Goal: Complete application form: Complete application form

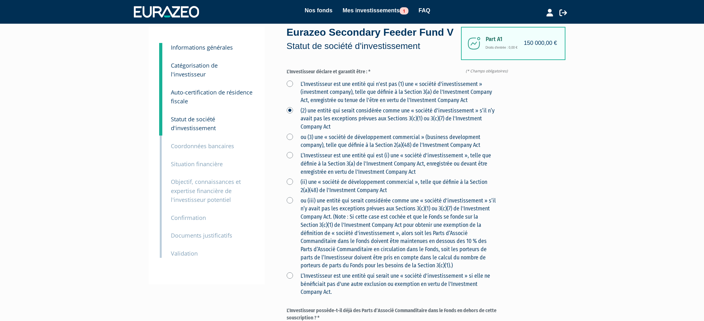
click at [290, 138] on label "ou (3) une « société de développement commercial » (business development compan…" at bounding box center [391, 141] width 209 height 16
click at [0, 0] on Act "ou (3) une « société de développement commercial » (business development compan…" at bounding box center [0, 0] width 0 height 0
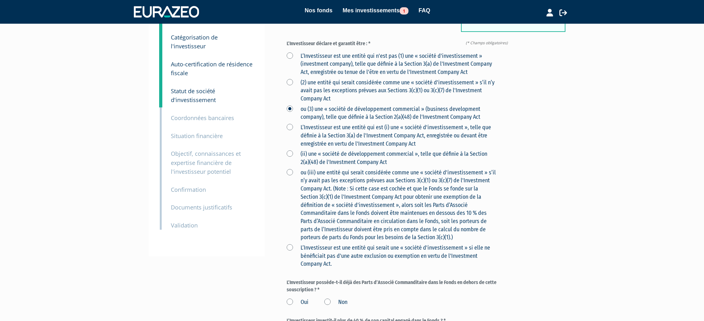
scroll to position [88, 0]
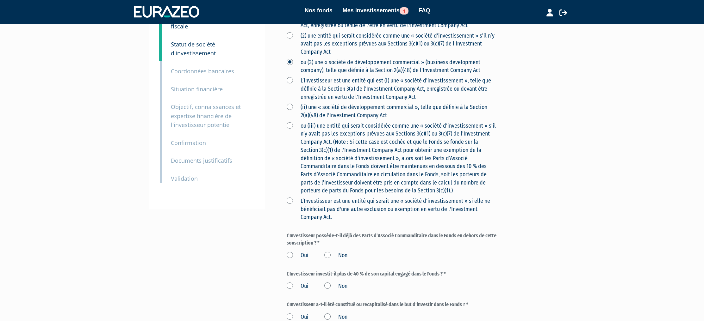
click at [329, 255] on label "Non" at bounding box center [335, 256] width 23 height 8
click at [0, 0] on input "Non" at bounding box center [0, 0] width 0 height 0
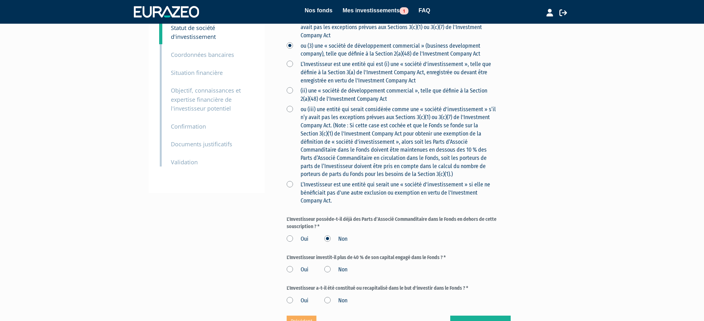
scroll to position [108, 0]
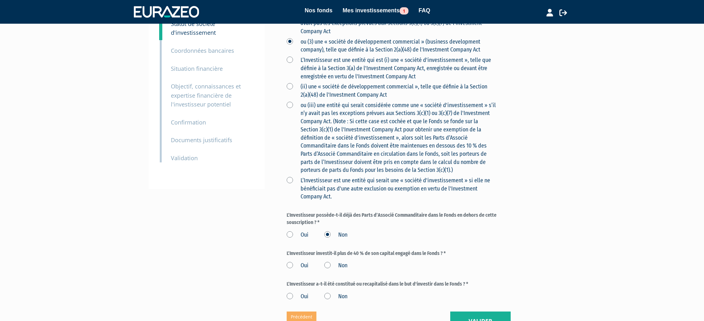
click at [327, 266] on label "Non" at bounding box center [335, 266] width 23 height 8
click at [0, 0] on input "Non" at bounding box center [0, 0] width 0 height 0
click at [291, 267] on label "Oui" at bounding box center [298, 266] width 22 height 8
click at [0, 0] on input "Oui" at bounding box center [0, 0] width 0 height 0
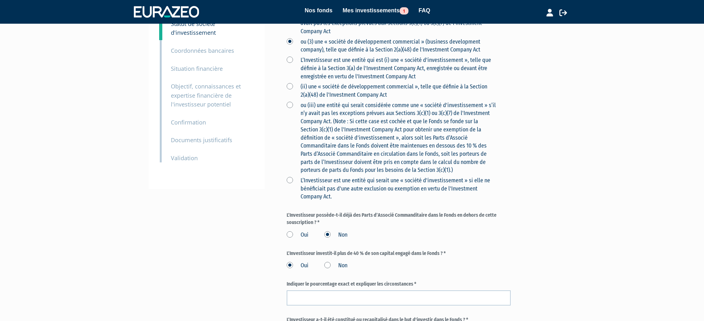
click at [329, 267] on label "Non" at bounding box center [335, 266] width 23 height 8
click at [0, 0] on input "Non" at bounding box center [0, 0] width 0 height 0
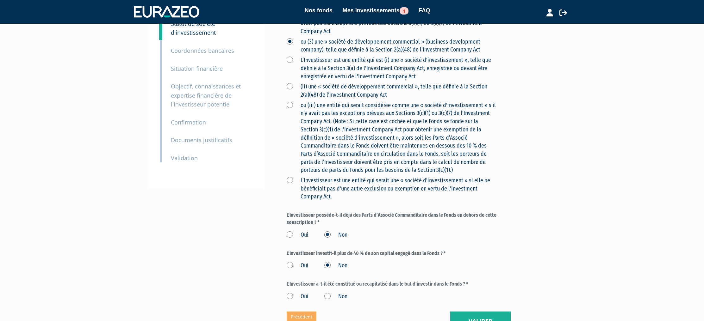
click at [374, 267] on div "Oui Non" at bounding box center [399, 265] width 224 height 10
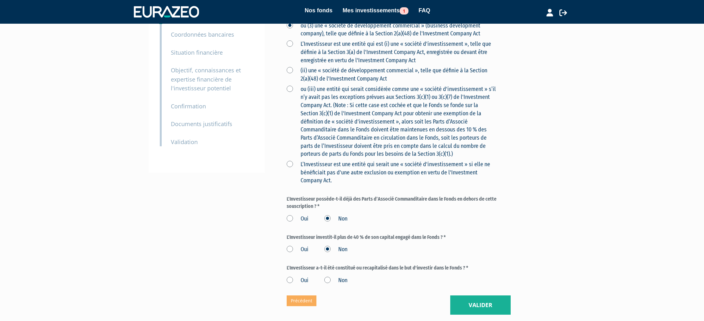
scroll to position [128, 0]
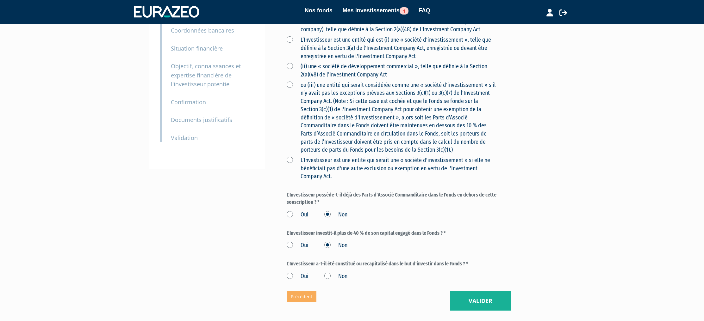
click at [328, 276] on label "Non" at bounding box center [335, 277] width 23 height 8
click at [0, 0] on input "Non" at bounding box center [0, 0] width 0 height 0
click at [291, 277] on label "Oui" at bounding box center [298, 277] width 22 height 8
click at [0, 0] on input "Oui" at bounding box center [0, 0] width 0 height 0
click at [326, 277] on label "Non" at bounding box center [335, 277] width 23 height 8
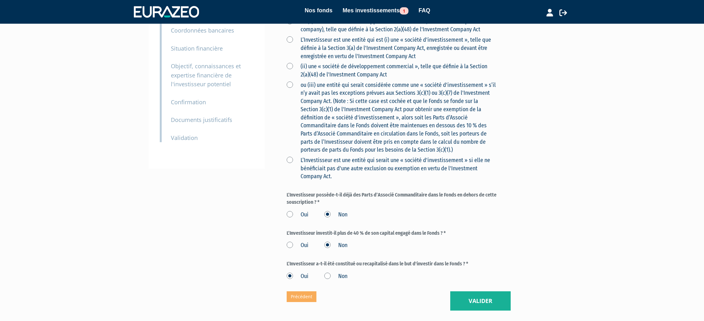
click at [0, 0] on input "Non" at bounding box center [0, 0] width 0 height 0
click at [463, 305] on button "Valider" at bounding box center [480, 302] width 60 height 20
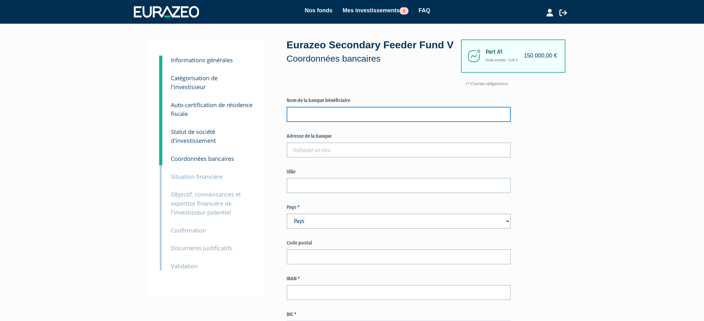
click at [344, 115] on input "text" at bounding box center [399, 114] width 224 height 15
paste input "Qonto (Olinda SAS), 18 rue de Navarin, 75009 Paris, France"
drag, startPoint x: 429, startPoint y: 116, endPoint x: 340, endPoint y: 115, distance: 89.5
click at [340, 115] on input "Qonto (Olinda SAS), 18 rue de Navarin, 75009 Paris, France" at bounding box center [399, 114] width 224 height 15
type input "Qonto (Olinda SAS)"
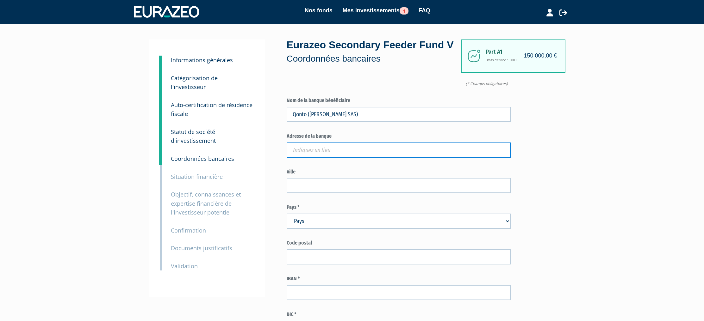
click at [369, 150] on input "text" at bounding box center [399, 150] width 224 height 15
paste input "18 rue de Navarin, 75009 Paris, France"
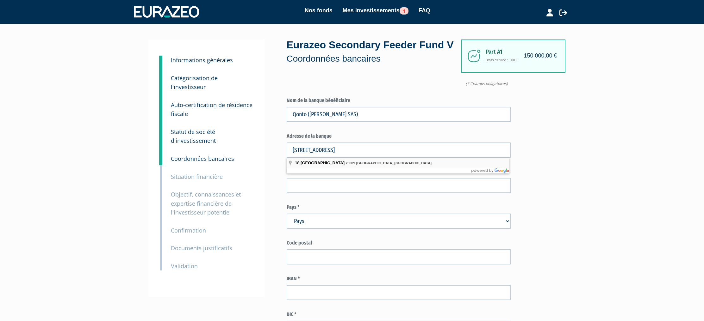
type input "18 Rue de Navarin, 75009 Paris, France"
type input "Paris"
select select "75"
type input "75009"
type input "18 Rue de Navarin"
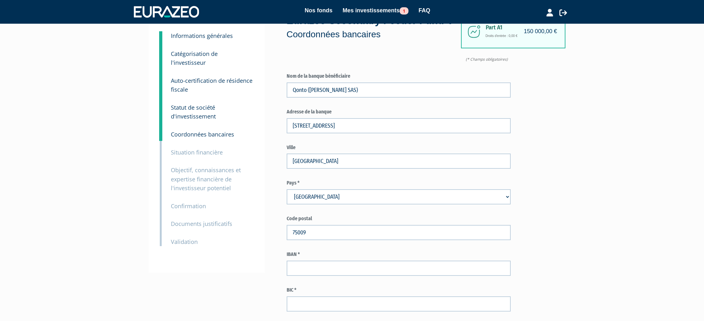
scroll to position [28, 0]
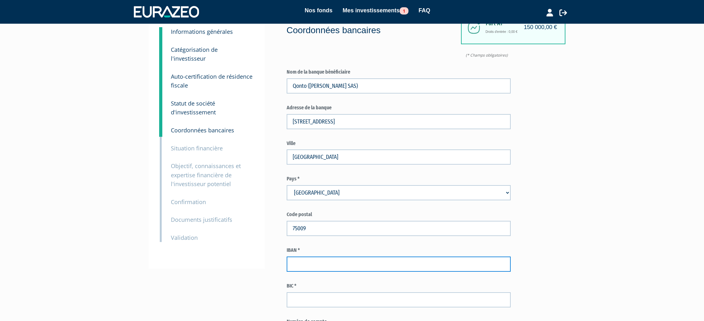
drag, startPoint x: 298, startPoint y: 269, endPoint x: 283, endPoint y: 254, distance: 21.3
click at [298, 269] on input "text" at bounding box center [399, 264] width 224 height 15
paste input "FR7616958000012185003822534"
type input "FR7616958000012185003822534"
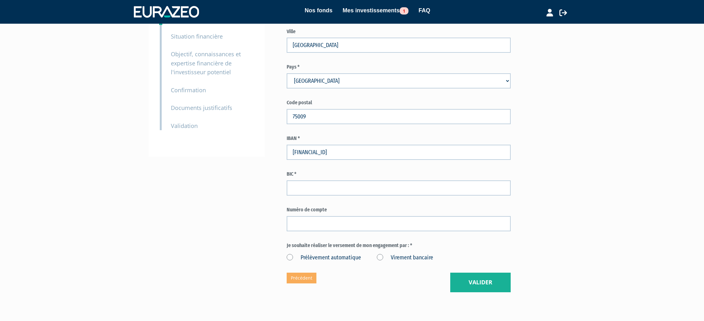
click at [317, 179] on div "BIC *" at bounding box center [399, 183] width 224 height 25
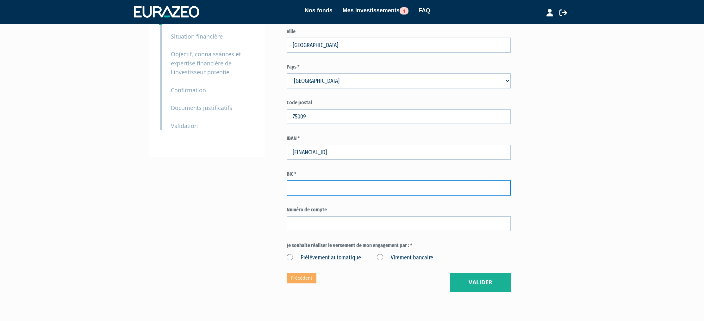
click at [321, 185] on input "text" at bounding box center [399, 188] width 224 height 15
paste input "QNTOFRP1XXX"
type input "QNTOFRP1XXX"
click at [265, 183] on div "1 Informations générales 2 Catégorisation de l'investisseur 3 Auto-certificatio…" at bounding box center [351, 95] width 397 height 393
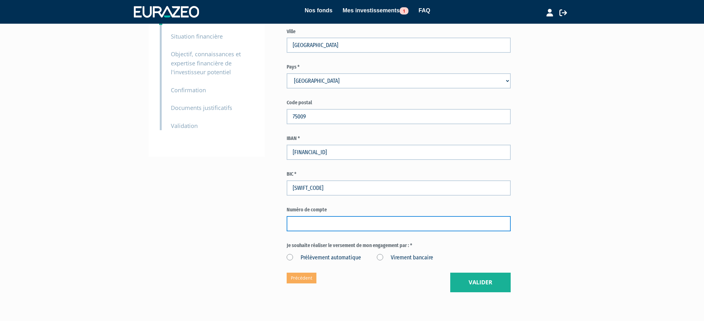
click at [308, 227] on input "text" at bounding box center [399, 223] width 224 height 15
paste input "21850038225"
type input "21850038225"
click at [250, 229] on div "1 Informations générales 2 Catégorisation de l'investisseur 3 Auto-certificatio…" at bounding box center [351, 95] width 397 height 393
click at [381, 257] on label "Virement bancaire" at bounding box center [405, 258] width 56 height 8
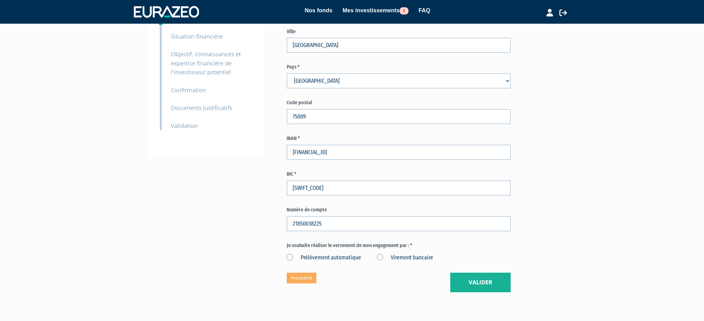
click at [0, 0] on bancaire "Virement bancaire" at bounding box center [0, 0] width 0 height 0
click at [465, 283] on button "Valider" at bounding box center [480, 283] width 60 height 20
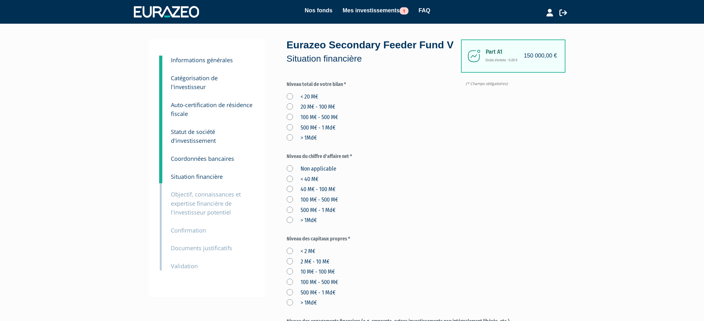
click at [288, 96] on label "< 20 M€" at bounding box center [302, 97] width 31 height 8
click at [0, 0] on M€ "< 20 M€" at bounding box center [0, 0] width 0 height 0
click at [291, 168] on label "Non applicable" at bounding box center [312, 169] width 50 height 8
click at [0, 0] on applicable "Non applicable" at bounding box center [0, 0] width 0 height 0
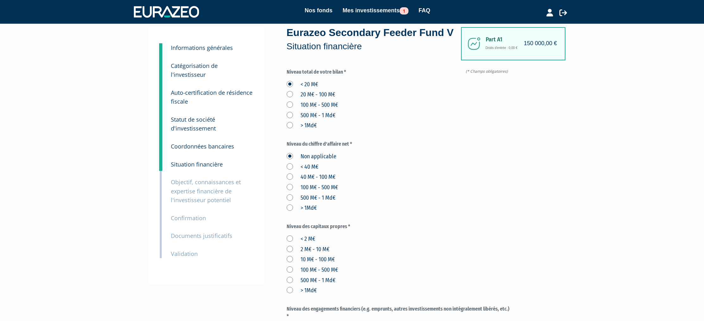
scroll to position [20, 0]
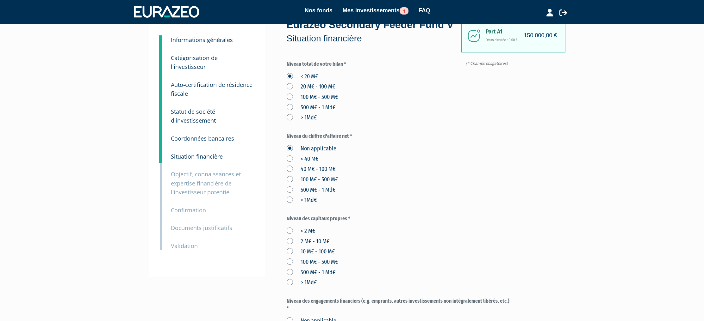
click at [289, 231] on label "< 2 M€" at bounding box center [301, 231] width 28 height 8
click at [0, 0] on M€ "< 2 M€" at bounding box center [0, 0] width 0 height 0
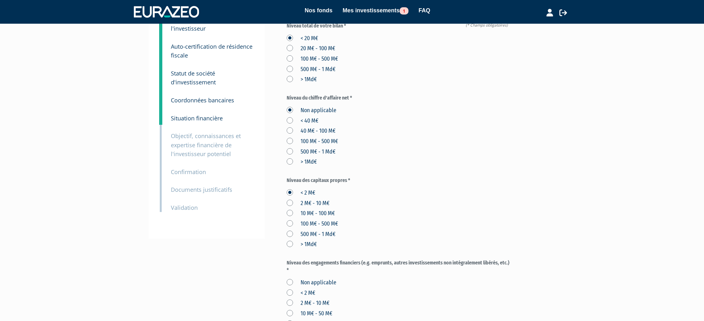
scroll to position [83, 0]
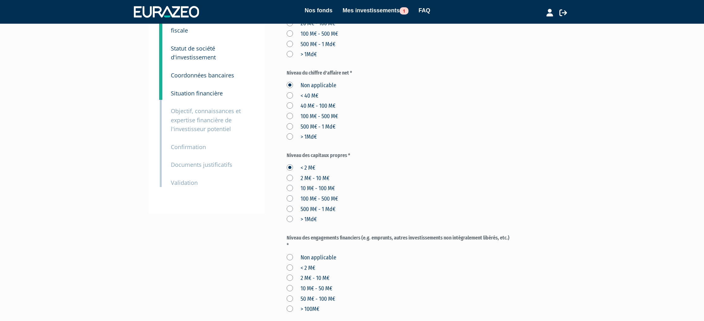
click at [292, 256] on label "Non applicable" at bounding box center [312, 258] width 50 height 8
click at [0, 0] on applicable "Non applicable" at bounding box center [0, 0] width 0 height 0
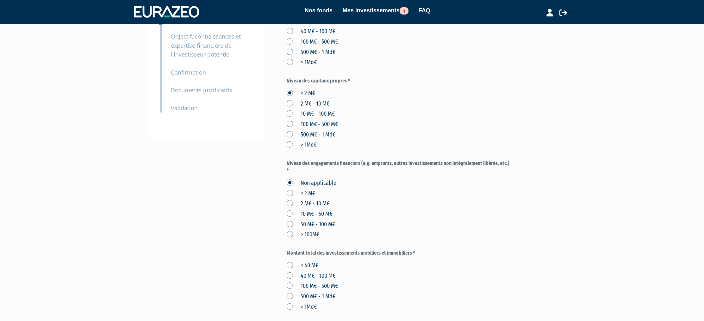
scroll to position [162, 0]
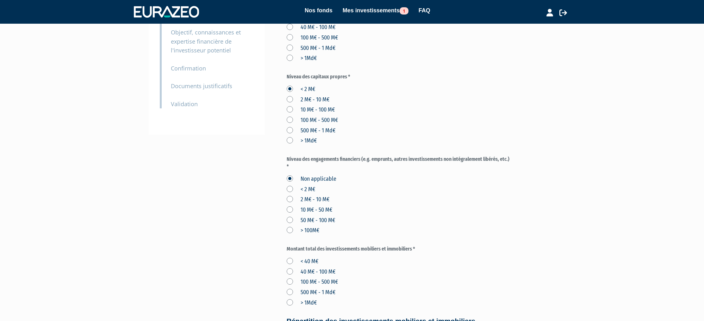
click at [291, 261] on label "< 40 M€" at bounding box center [303, 262] width 32 height 8
click at [0, 0] on M€ "< 40 M€" at bounding box center [0, 0] width 0 height 0
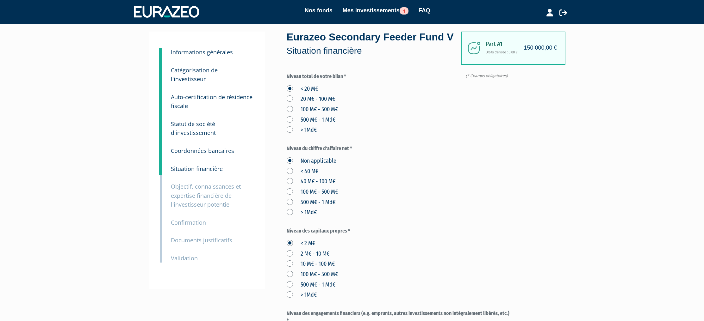
scroll to position [12, 0]
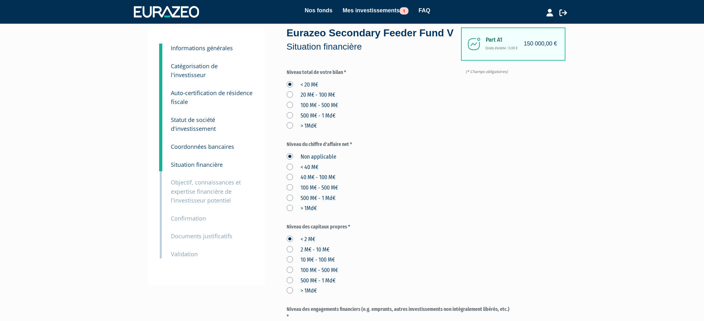
click at [290, 168] on label "< 40 M€" at bounding box center [303, 168] width 32 height 8
click at [0, 0] on M€ "< 40 M€" at bounding box center [0, 0] width 0 height 0
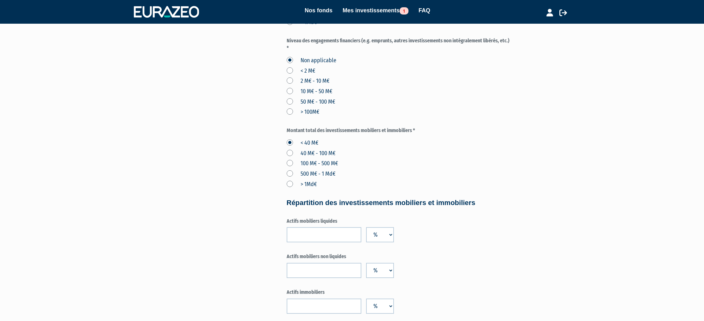
scroll to position [362, 0]
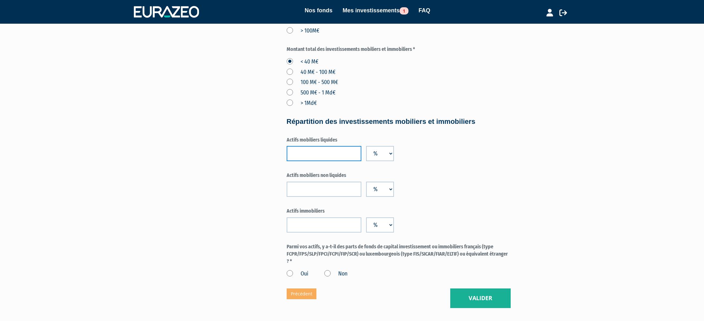
click at [323, 153] on input "number" at bounding box center [324, 153] width 75 height 15
type input "100"
click at [495, 183] on div "Actifs mobiliers non liquides %" at bounding box center [399, 184] width 224 height 25
click at [328, 273] on label "Non" at bounding box center [335, 274] width 23 height 8
click at [0, 0] on input "Non" at bounding box center [0, 0] width 0 height 0
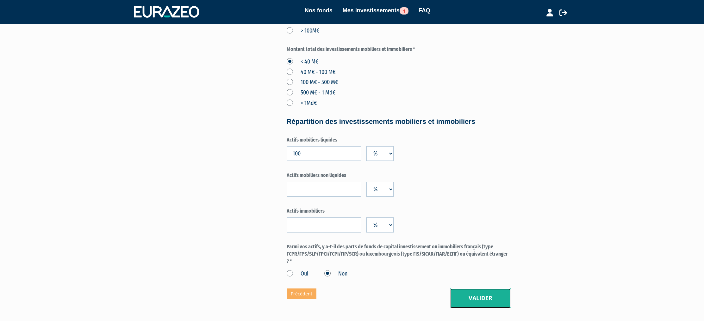
click at [484, 299] on button "Valider" at bounding box center [480, 299] width 60 height 20
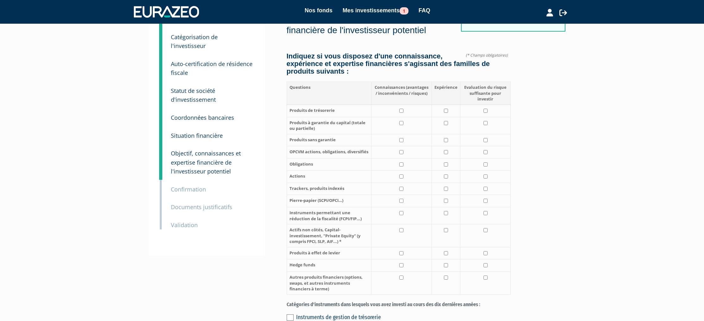
scroll to position [45, 0]
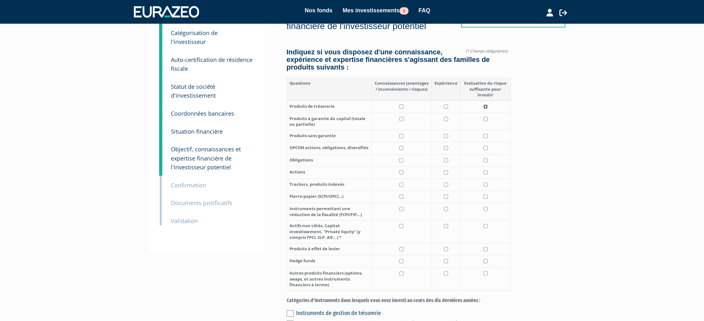
click at [485, 107] on input "checkbox" at bounding box center [485, 107] width 4 height 4
checkbox input "true"
click at [485, 119] on input "checkbox" at bounding box center [485, 119] width 4 height 4
checkbox input "true"
click at [485, 136] on input "checkbox" at bounding box center [485, 136] width 4 height 4
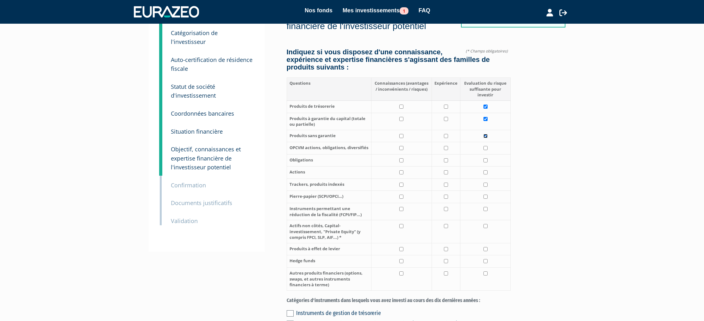
checkbox input "true"
click at [485, 150] on input "checkbox" at bounding box center [485, 148] width 4 height 4
checkbox input "true"
click at [485, 161] on input "checkbox" at bounding box center [485, 160] width 4 height 4
checkbox input "true"
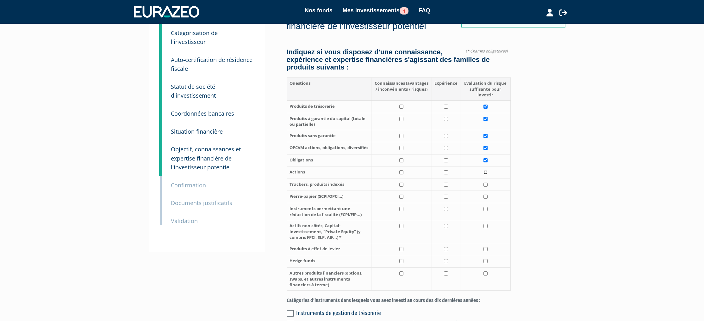
click at [486, 171] on input "checkbox" at bounding box center [485, 172] width 4 height 4
checkbox input "true"
click at [485, 185] on input "checkbox" at bounding box center [485, 185] width 4 height 4
checkbox input "true"
click at [485, 197] on input "checkbox" at bounding box center [485, 197] width 4 height 4
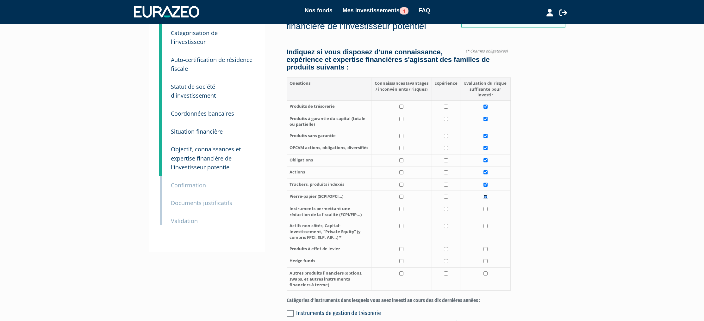
checkbox input "true"
click at [446, 209] on input "checkbox" at bounding box center [446, 209] width 4 height 4
checkbox input "true"
click at [485, 226] on input "checkbox" at bounding box center [485, 226] width 4 height 4
checkbox input "true"
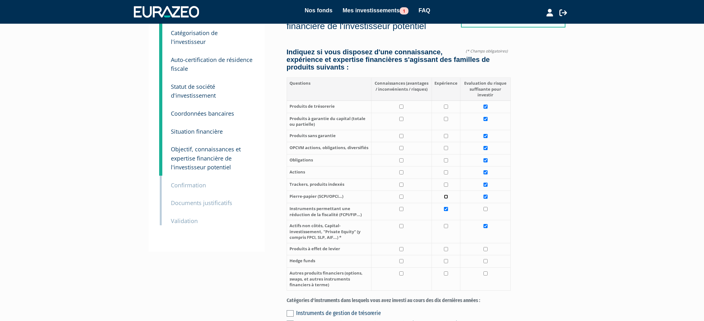
click at [448, 196] on input "checkbox" at bounding box center [446, 197] width 4 height 4
click at [447, 198] on input "checkbox" at bounding box center [446, 197] width 4 height 4
checkbox input "false"
click at [401, 107] on input "checkbox" at bounding box center [401, 107] width 4 height 4
checkbox input "true"
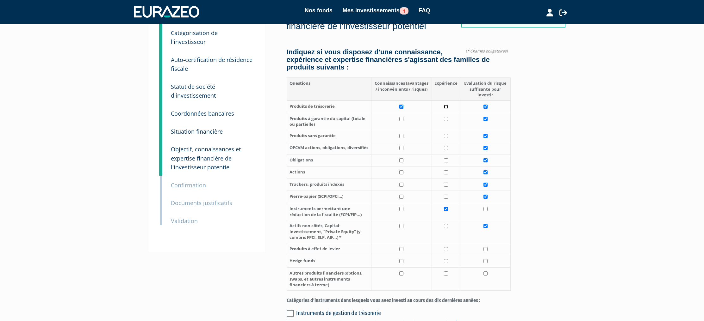
drag, startPoint x: 447, startPoint y: 107, endPoint x: 448, endPoint y: 111, distance: 4.5
click at [447, 107] on input "checkbox" at bounding box center [446, 107] width 4 height 4
checkbox input "true"
drag, startPoint x: 447, startPoint y: 118, endPoint x: 430, endPoint y: 122, distance: 17.4
click at [447, 118] on input "checkbox" at bounding box center [446, 119] width 4 height 4
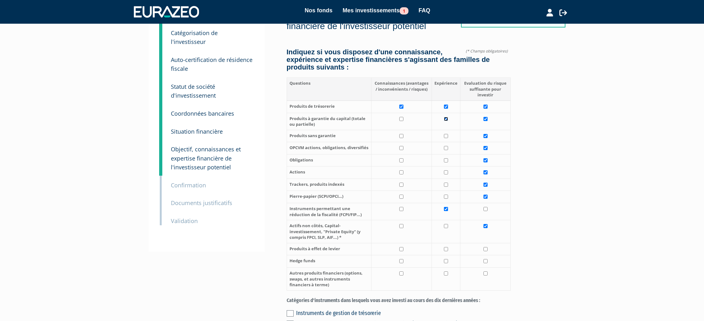
checkbox input "true"
click at [401, 118] on input "checkbox" at bounding box center [401, 119] width 4 height 4
checkbox input "true"
click at [403, 136] on input "checkbox" at bounding box center [401, 136] width 4 height 4
checkbox input "true"
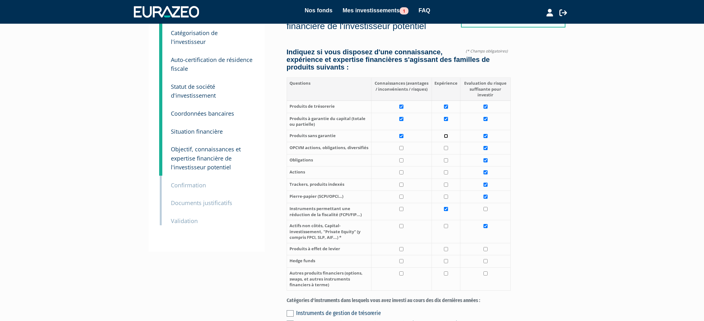
click at [447, 136] on input "checkbox" at bounding box center [446, 136] width 4 height 4
checkbox input "true"
click at [446, 148] on input "checkbox" at bounding box center [446, 148] width 4 height 4
checkbox input "true"
click at [402, 149] on input "checkbox" at bounding box center [401, 148] width 4 height 4
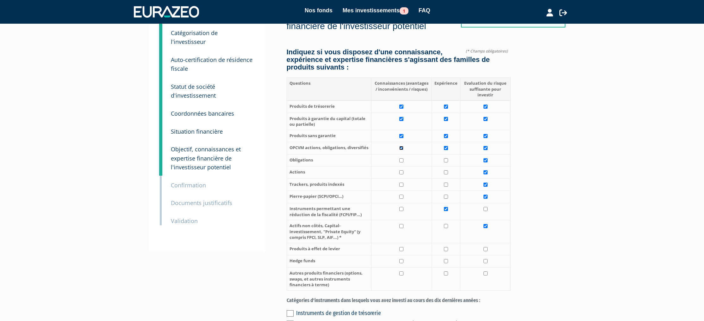
checkbox input "true"
click at [402, 160] on input "checkbox" at bounding box center [401, 160] width 4 height 4
checkbox input "true"
click at [444, 160] on input "checkbox" at bounding box center [446, 160] width 4 height 4
checkbox input "true"
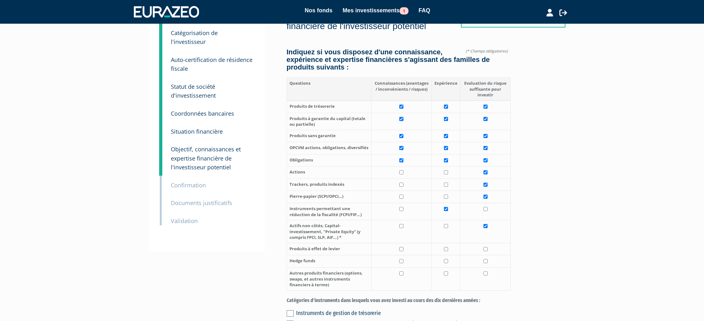
click at [446, 170] on td at bounding box center [446, 173] width 28 height 12
checkbox input "true"
click at [400, 173] on input "checkbox" at bounding box center [401, 172] width 4 height 4
checkbox input "true"
click at [403, 185] on input "checkbox" at bounding box center [401, 185] width 4 height 4
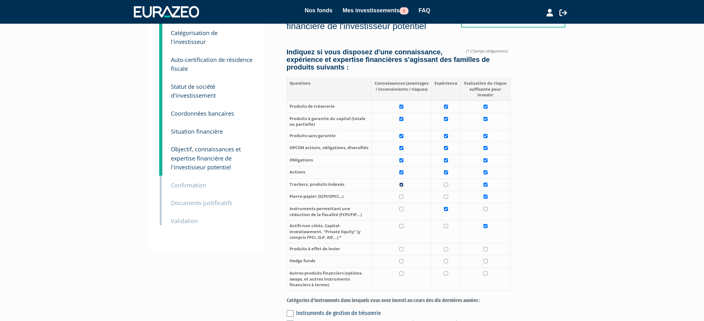
checkbox input "true"
click at [443, 186] on td at bounding box center [446, 185] width 28 height 12
checkbox input "true"
click at [446, 196] on input "checkbox" at bounding box center [446, 197] width 4 height 4
checkbox input "true"
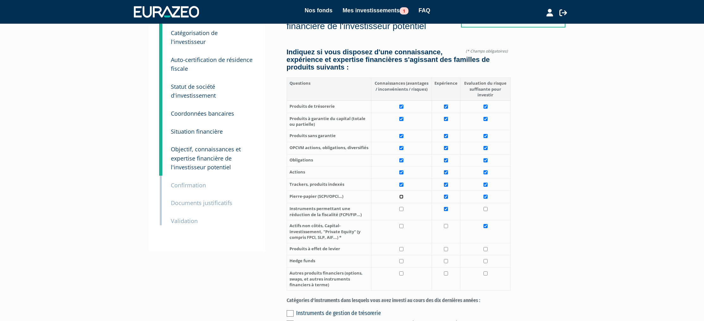
click at [400, 197] on input "checkbox" at bounding box center [401, 197] width 4 height 4
checkbox input "true"
click at [444, 198] on input "checkbox" at bounding box center [446, 197] width 4 height 4
checkbox input "false"
click at [447, 227] on input "checkbox" at bounding box center [446, 226] width 4 height 4
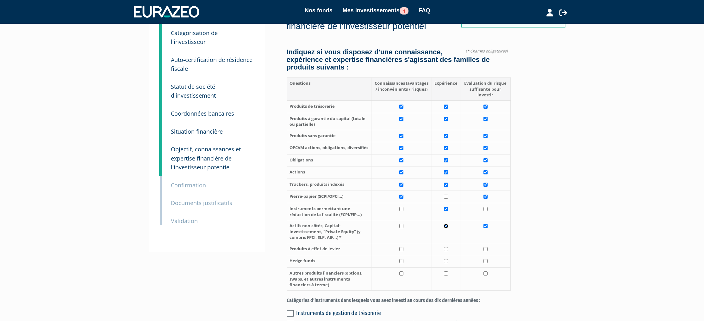
checkbox input "true"
click at [403, 227] on input "checkbox" at bounding box center [401, 226] width 4 height 4
checkbox input "true"
click at [445, 227] on input "checkbox" at bounding box center [446, 226] width 4 height 4
checkbox input "false"
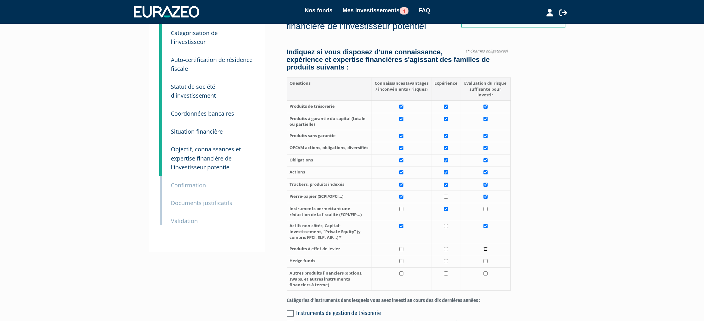
click at [485, 250] on input "checkbox" at bounding box center [485, 249] width 4 height 4
checkbox input "true"
click at [402, 250] on input "checkbox" at bounding box center [401, 249] width 4 height 4
checkbox input "true"
click at [486, 261] on input "checkbox" at bounding box center [485, 261] width 4 height 4
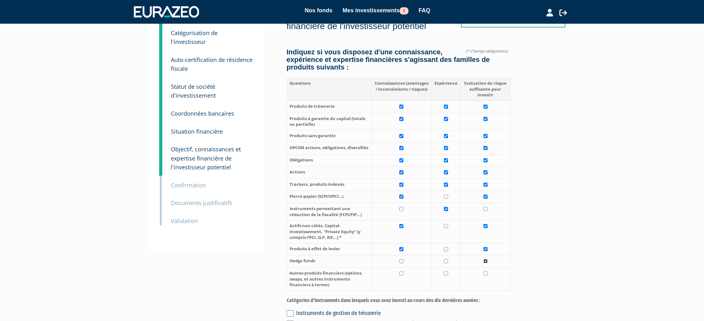
checkbox input "true"
click at [401, 262] on input "checkbox" at bounding box center [401, 261] width 4 height 4
checkbox input "true"
click at [402, 274] on input "checkbox" at bounding box center [401, 274] width 4 height 4
checkbox input "true"
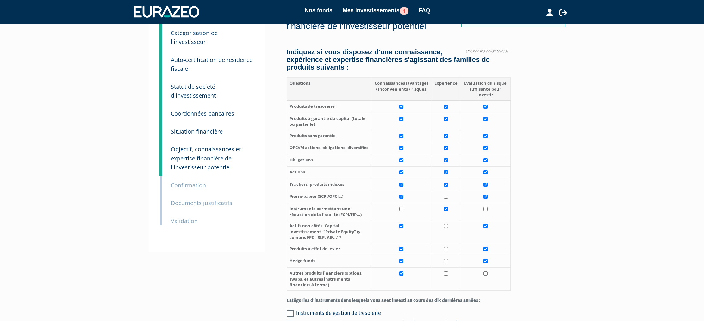
click at [444, 274] on td at bounding box center [446, 279] width 28 height 23
checkbox input "true"
click at [485, 273] on input "checkbox" at bounding box center [485, 274] width 4 height 4
checkbox input "true"
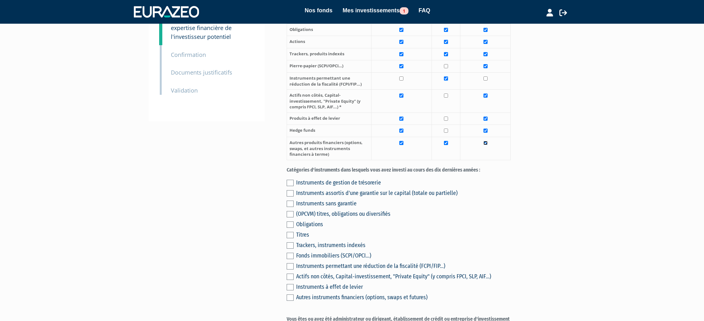
scroll to position [180, 0]
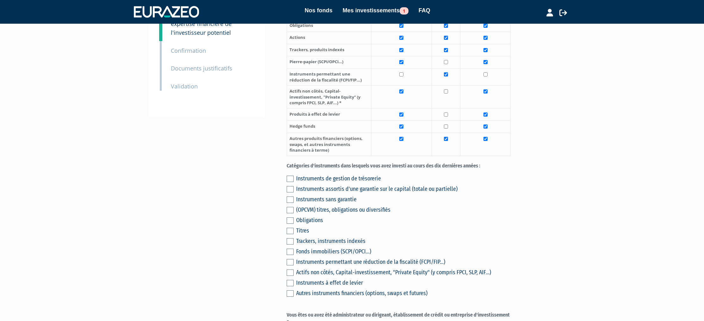
click at [288, 243] on label at bounding box center [290, 241] width 7 height 6
click at [0, 0] on input "checkbox" at bounding box center [0, 0] width 0 height 0
click at [288, 233] on label at bounding box center [290, 231] width 7 height 6
click at [0, 0] on input "checkbox" at bounding box center [0, 0] width 0 height 0
click at [290, 294] on label at bounding box center [290, 294] width 7 height 6
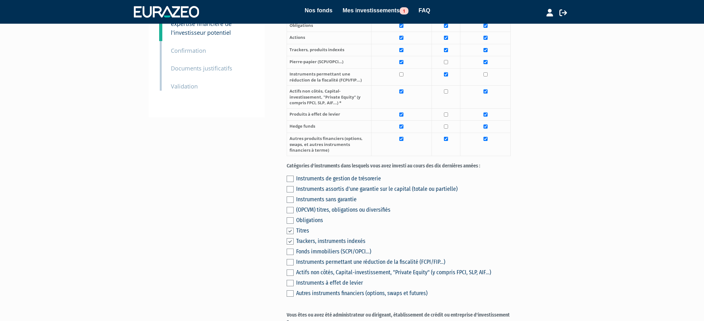
click at [0, 0] on input "checkbox" at bounding box center [0, 0] width 0 height 0
click at [290, 281] on label at bounding box center [290, 283] width 7 height 6
click at [0, 0] on input "checkbox" at bounding box center [0, 0] width 0 height 0
click at [290, 220] on label at bounding box center [290, 221] width 7 height 6
click at [0, 0] on input "checkbox" at bounding box center [0, 0] width 0 height 0
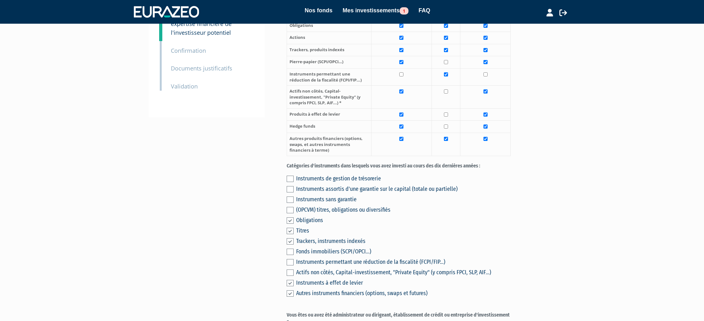
click at [292, 198] on label at bounding box center [290, 200] width 7 height 6
click at [0, 0] on input "checkbox" at bounding box center [0, 0] width 0 height 0
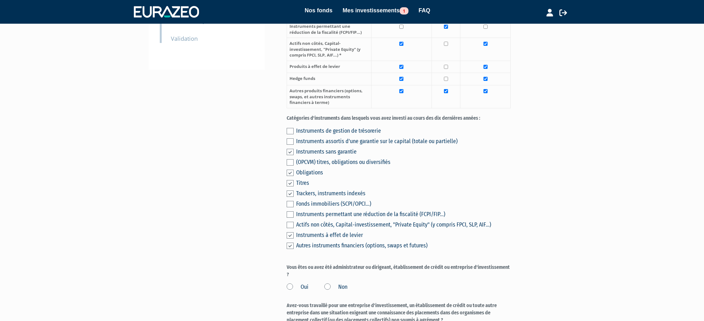
scroll to position [236, 0]
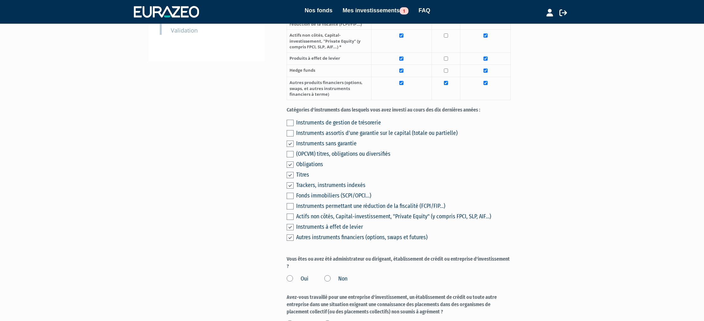
click at [327, 278] on label "Non" at bounding box center [335, 279] width 23 height 8
click at [0, 0] on input "Non" at bounding box center [0, 0] width 0 height 0
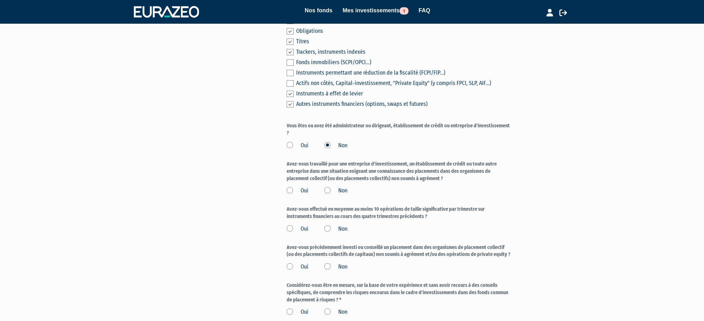
scroll to position [428, 0]
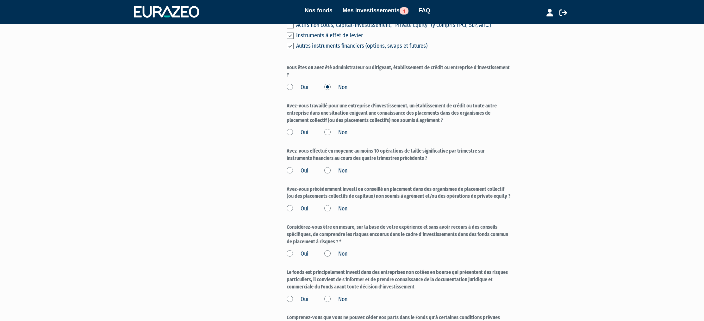
click at [328, 133] on label "Non" at bounding box center [335, 133] width 23 height 8
click at [0, 0] on input "Non" at bounding box center [0, 0] width 0 height 0
click at [289, 170] on label "Oui" at bounding box center [298, 171] width 22 height 8
click at [0, 0] on input "Oui" at bounding box center [0, 0] width 0 height 0
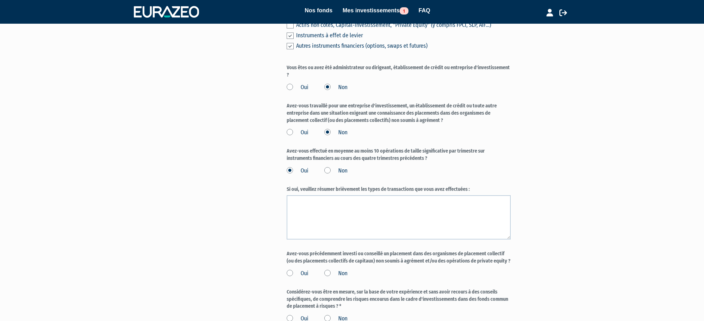
click at [334, 174] on label "Non" at bounding box center [335, 171] width 23 height 8
click at [0, 0] on input "Non" at bounding box center [0, 0] width 0 height 0
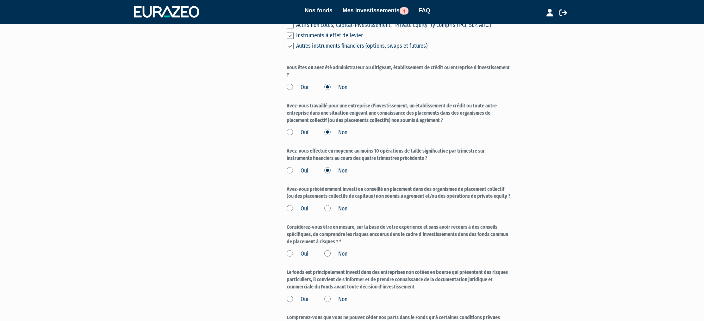
click at [289, 205] on label "Oui" at bounding box center [298, 209] width 22 height 8
click at [0, 0] on input "Oui" at bounding box center [0, 0] width 0 height 0
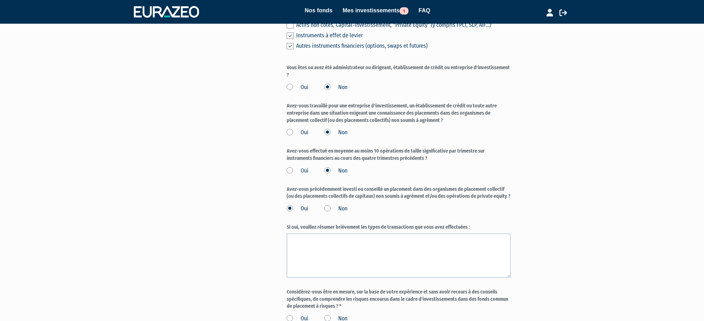
click at [328, 209] on label "Non" at bounding box center [335, 209] width 23 height 8
click at [0, 0] on input "Non" at bounding box center [0, 0] width 0 height 0
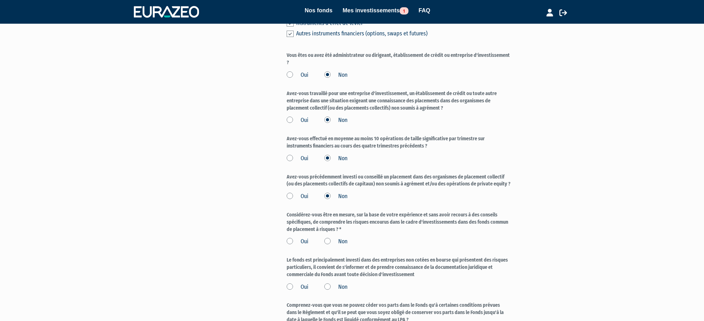
scroll to position [444, 0]
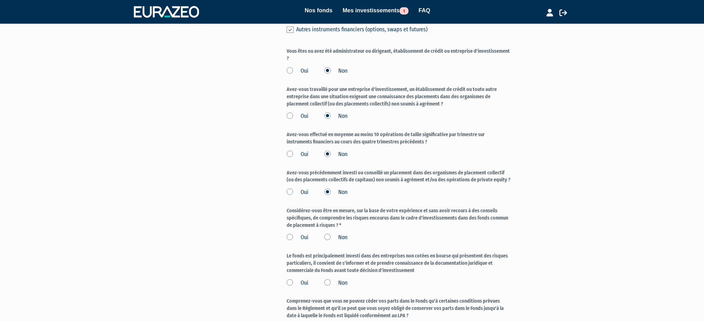
click at [291, 238] on label "Oui" at bounding box center [298, 238] width 22 height 8
click at [0, 0] on input "Oui" at bounding box center [0, 0] width 0 height 0
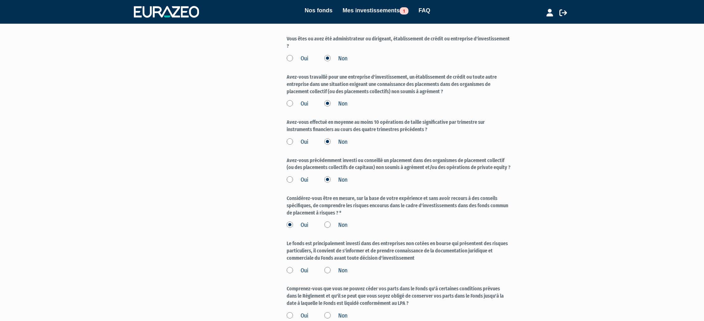
scroll to position [460, 0]
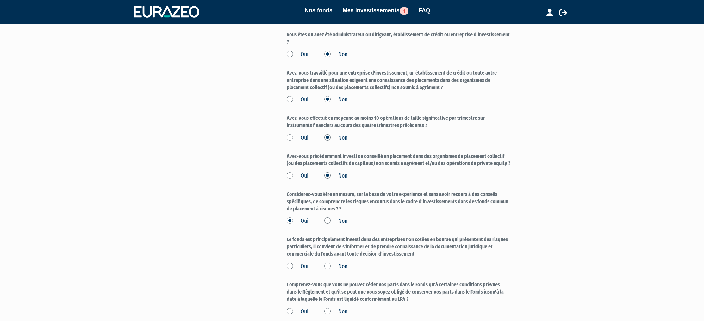
click at [288, 265] on label "Oui" at bounding box center [298, 267] width 22 height 8
click at [0, 0] on input "Oui" at bounding box center [0, 0] width 0 height 0
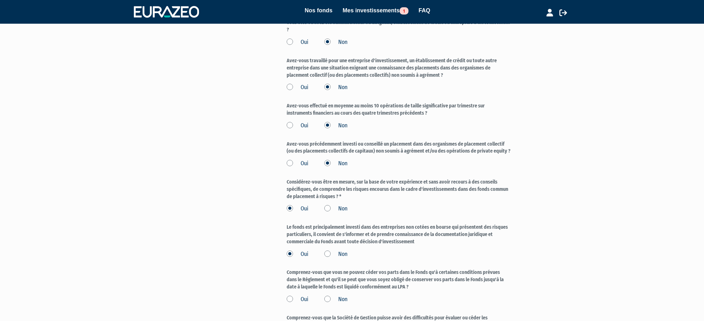
scroll to position [477, 0]
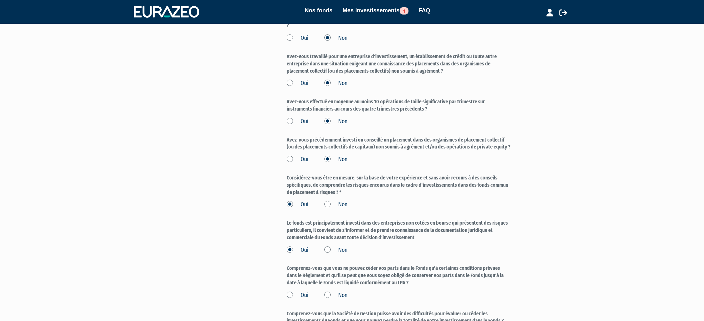
click at [291, 294] on label "Oui" at bounding box center [298, 296] width 22 height 8
click at [0, 0] on input "Oui" at bounding box center [0, 0] width 0 height 0
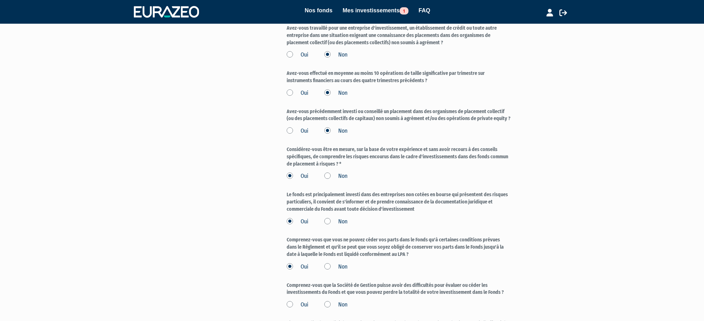
scroll to position [514, 0]
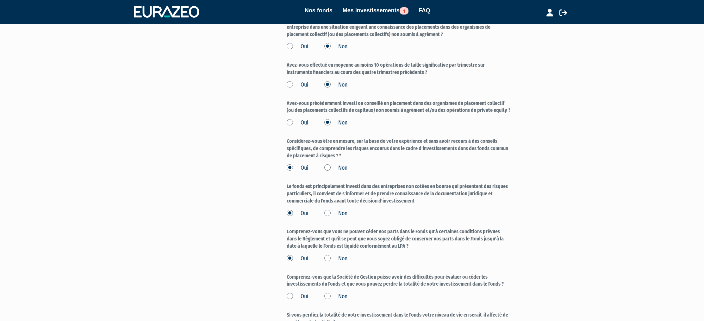
click at [291, 293] on label "Oui" at bounding box center [298, 297] width 22 height 8
click at [0, 0] on input "Oui" at bounding box center [0, 0] width 0 height 0
click at [290, 295] on label "Oui" at bounding box center [298, 297] width 22 height 8
click at [0, 0] on input "Oui" at bounding box center [0, 0] width 0 height 0
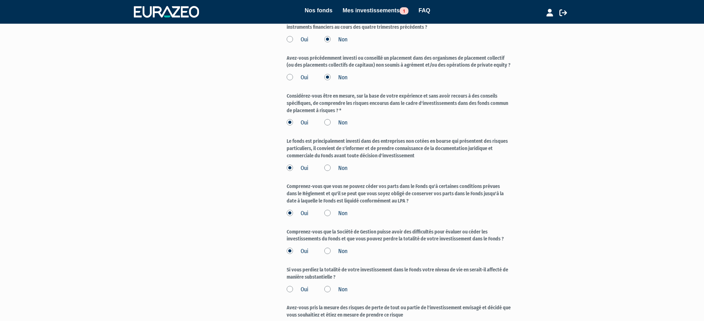
scroll to position [602, 0]
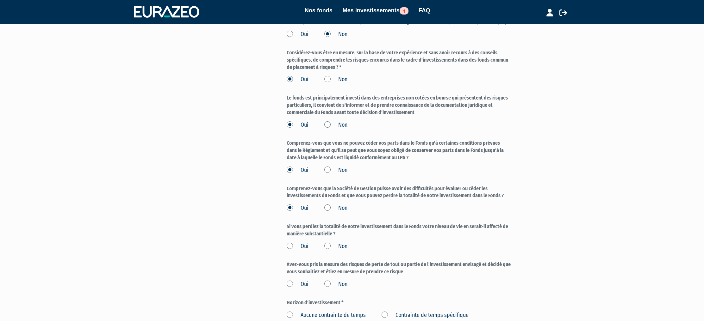
click at [328, 246] on label "Non" at bounding box center [335, 247] width 23 height 8
click at [0, 0] on input "Non" at bounding box center [0, 0] width 0 height 0
click at [289, 248] on label "Oui" at bounding box center [298, 247] width 22 height 8
click at [0, 0] on input "Oui" at bounding box center [0, 0] width 0 height 0
click at [327, 247] on label "Non" at bounding box center [335, 247] width 23 height 8
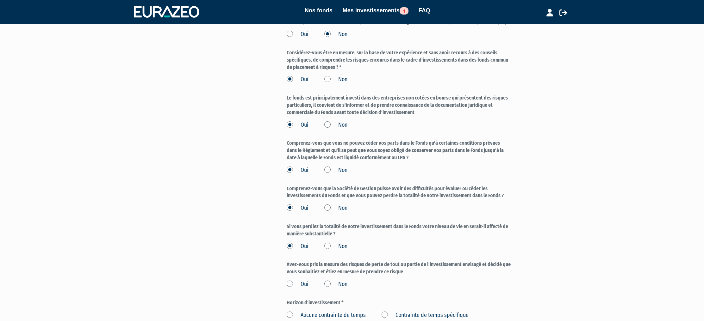
click at [0, 0] on input "Non" at bounding box center [0, 0] width 0 height 0
click at [292, 283] on label "Oui" at bounding box center [298, 285] width 22 height 8
click at [0, 0] on input "Oui" at bounding box center [0, 0] width 0 height 0
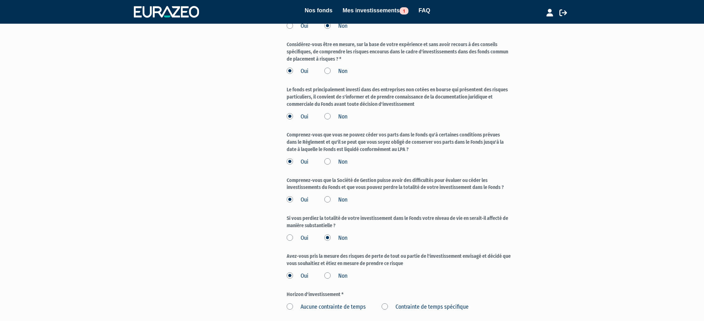
scroll to position [619, 0]
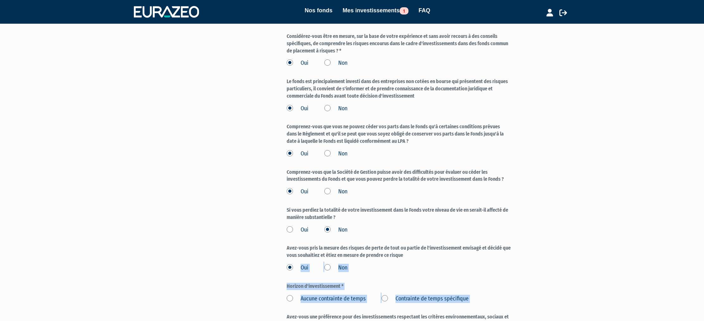
drag, startPoint x: 514, startPoint y: 306, endPoint x: 253, endPoint y: 272, distance: 263.8
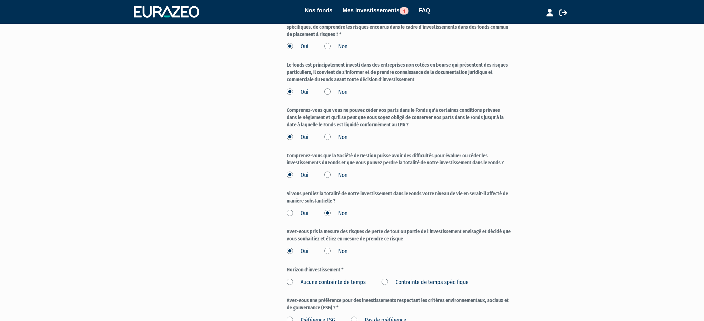
scroll to position [639, 0]
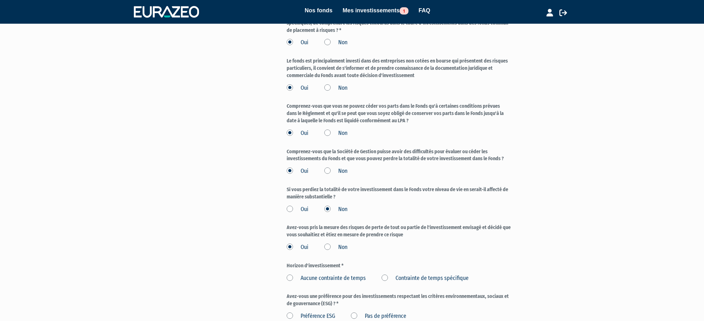
click at [287, 279] on label "Aucune contrainte de temps" at bounding box center [326, 279] width 79 height 8
click at [0, 0] on temps "Aucune contrainte de temps" at bounding box center [0, 0] width 0 height 0
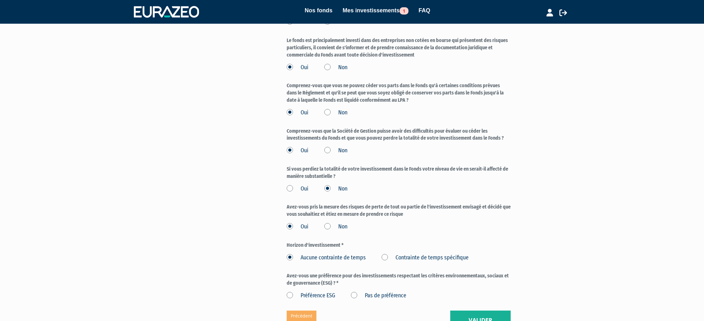
scroll to position [664, 0]
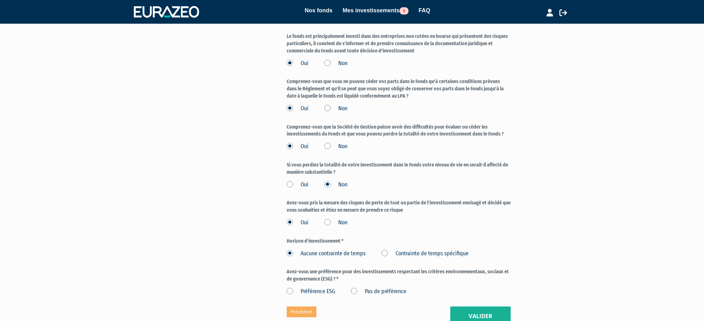
click at [352, 292] on label "Pas de préférence" at bounding box center [378, 292] width 55 height 8
click at [0, 0] on préférence "Pas de préférence" at bounding box center [0, 0] width 0 height 0
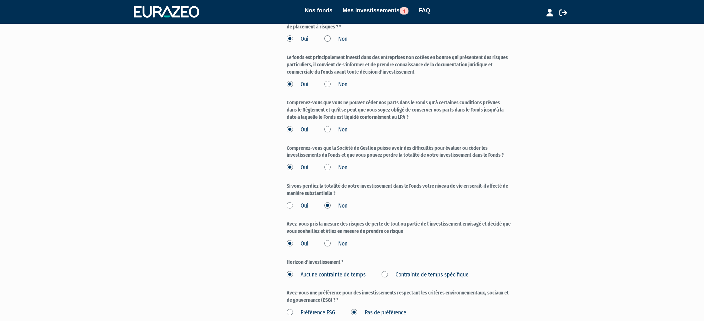
scroll to position [701, 0]
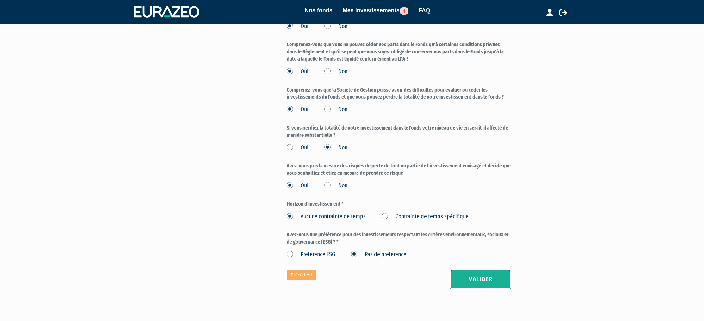
click at [473, 286] on button "Valider" at bounding box center [480, 280] width 60 height 20
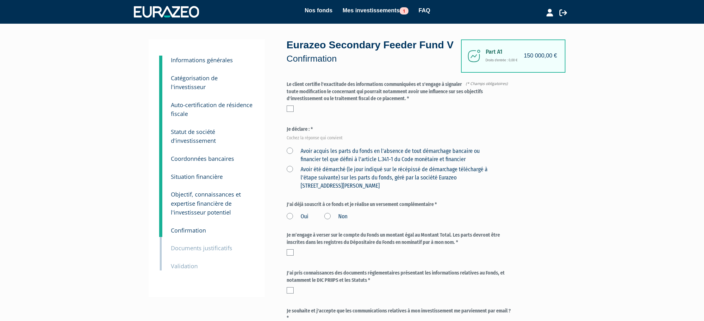
click at [293, 108] on label at bounding box center [290, 109] width 7 height 6
click at [0, 0] on input "checkbox" at bounding box center [0, 0] width 0 height 0
click at [290, 149] on label "Avoir acquis les parts du fonds en l'absence de tout démarchage bancaire ou fin…" at bounding box center [391, 155] width 209 height 16
click at [0, 0] on financier "Avoir acquis les parts du fonds en l'absence de tout démarchage bancaire ou fin…" at bounding box center [0, 0] width 0 height 0
click at [292, 169] on label "Avoir été démarché (le jour indiqué sur le récépissé de démarchage téléchargé à…" at bounding box center [391, 178] width 209 height 24
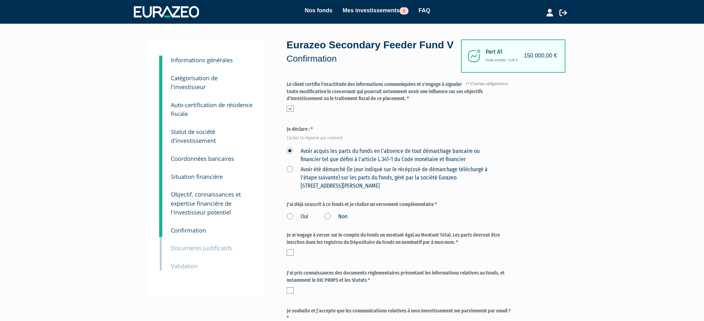
click at [0, 0] on Paris "Avoir été démarché (le jour indiqué sur le récépissé de démarchage téléchargé à…" at bounding box center [0, 0] width 0 height 0
click at [292, 150] on label "Avoir acquis les parts du fonds en l'absence de tout démarchage bancaire ou fin…" at bounding box center [391, 155] width 209 height 16
click at [0, 0] on financier "Avoir acquis les parts du fonds en l'absence de tout démarchage bancaire ou fin…" at bounding box center [0, 0] width 0 height 0
click at [328, 217] on label "Non" at bounding box center [335, 217] width 23 height 8
click at [0, 0] on input "Non" at bounding box center [0, 0] width 0 height 0
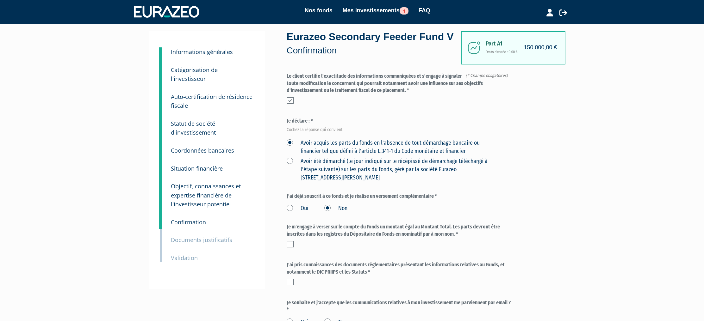
scroll to position [16, 0]
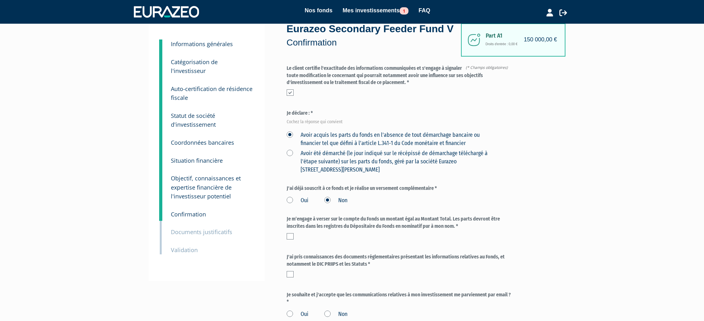
click at [291, 236] on label at bounding box center [290, 236] width 7 height 6
click at [0, 0] on input "checkbox" at bounding box center [0, 0] width 0 height 0
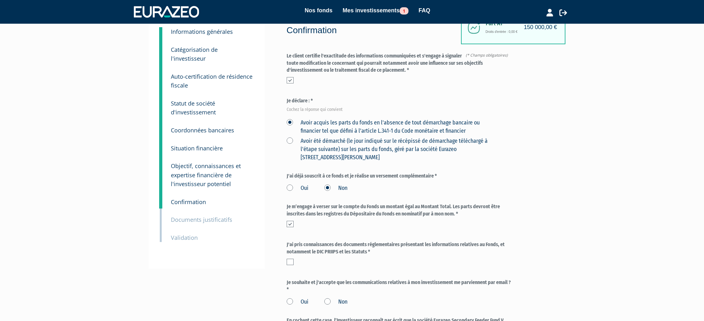
scroll to position [33, 0]
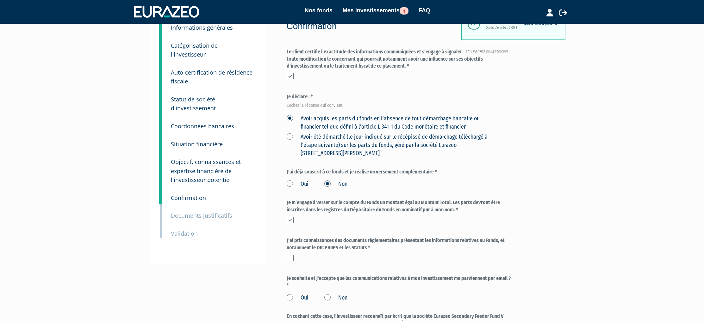
click at [292, 258] on label at bounding box center [290, 258] width 7 height 6
click at [0, 0] on input "checkbox" at bounding box center [0, 0] width 0 height 0
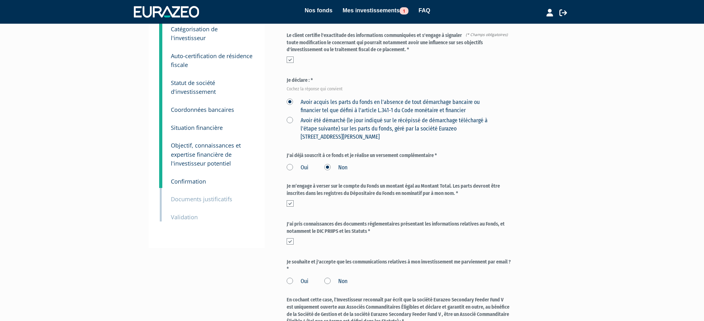
scroll to position [57, 0]
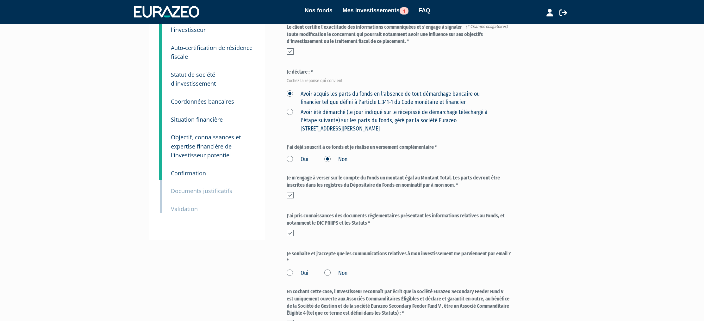
click at [291, 272] on label "Oui" at bounding box center [298, 273] width 22 height 8
click at [0, 0] on input "Oui" at bounding box center [0, 0] width 0 height 0
click at [325, 273] on label "Non" at bounding box center [335, 273] width 23 height 8
click at [0, 0] on input "Non" at bounding box center [0, 0] width 0 height 0
click at [294, 274] on label "Oui" at bounding box center [298, 273] width 22 height 8
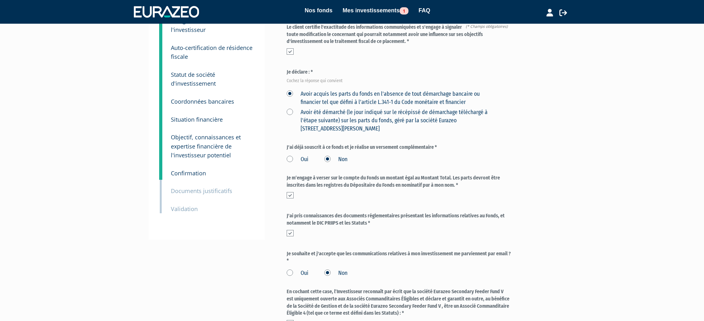
click at [0, 0] on input "Oui" at bounding box center [0, 0] width 0 height 0
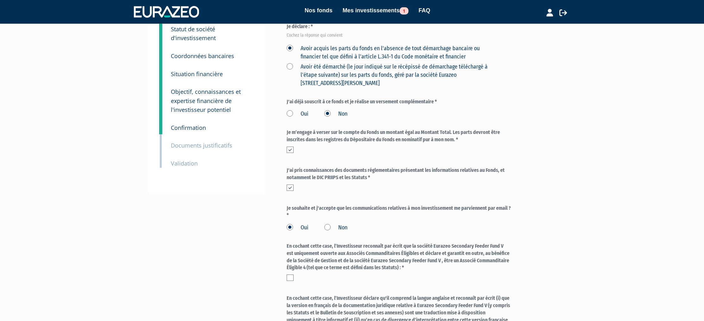
scroll to position [107, 0]
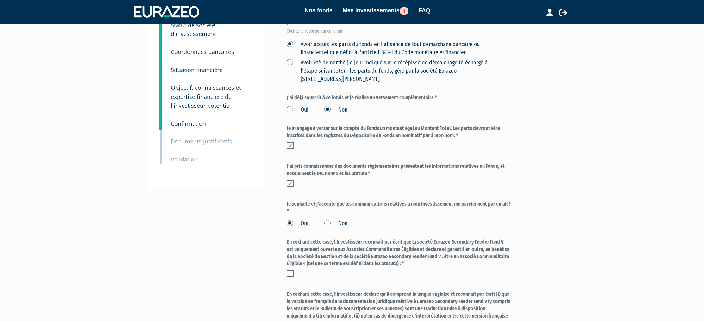
click at [288, 274] on label at bounding box center [290, 274] width 7 height 6
click at [0, 0] on input "checkbox" at bounding box center [0, 0] width 0 height 0
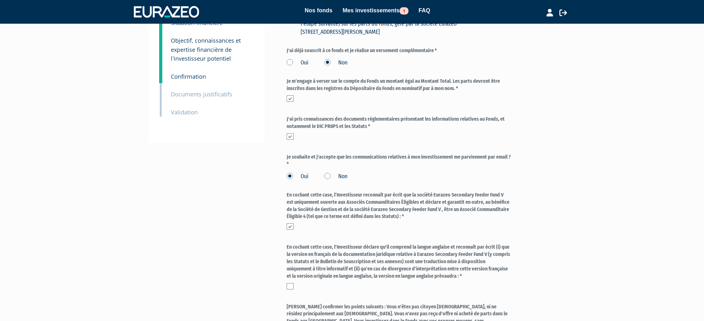
scroll to position [173, 0]
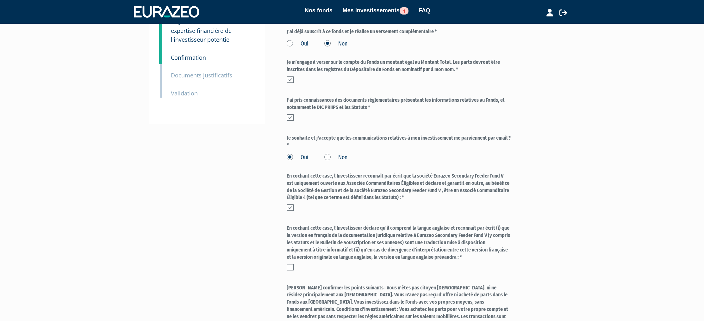
click at [289, 266] on label at bounding box center [290, 267] width 7 height 6
click at [0, 0] on input "checkbox" at bounding box center [0, 0] width 0 height 0
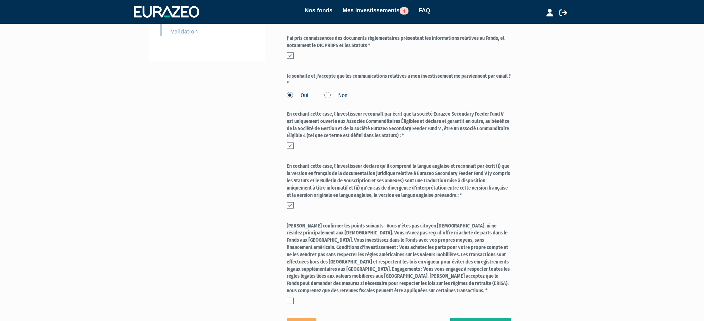
scroll to position [239, 0]
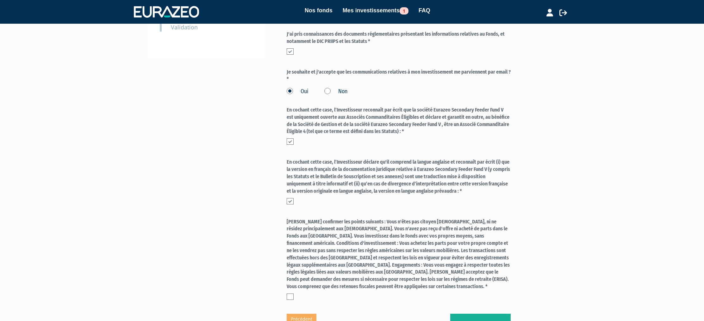
click at [294, 282] on label at bounding box center [399, 255] width 224 height 72
click at [292, 285] on div at bounding box center [399, 260] width 224 height 82
click at [291, 294] on label at bounding box center [290, 297] width 7 height 6
click at [0, 0] on input "checkbox" at bounding box center [0, 0] width 0 height 0
click at [263, 284] on div "1 Informations générales 2 Catégorisation de l'investisseur 3 Auto-certificatio…" at bounding box center [351, 66] width 397 height 533
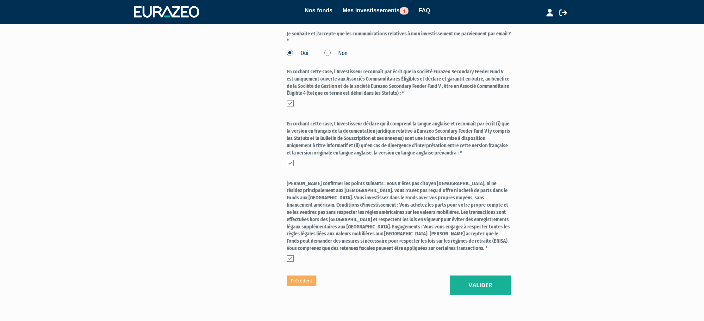
scroll to position [306, 0]
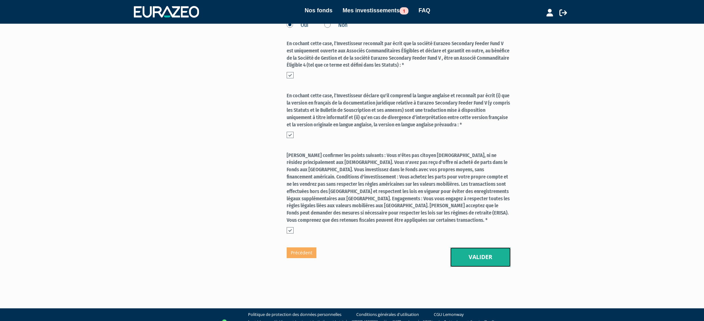
click at [468, 255] on button "Valider" at bounding box center [480, 258] width 60 height 20
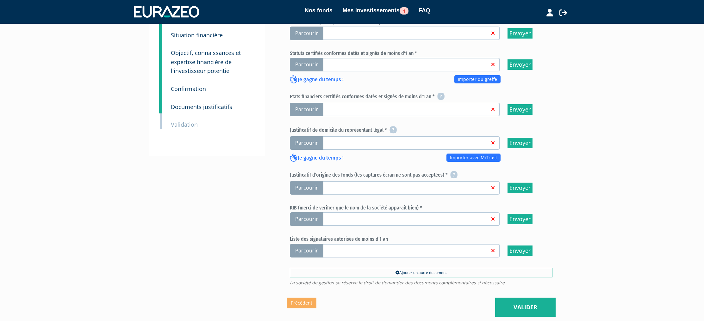
scroll to position [20, 0]
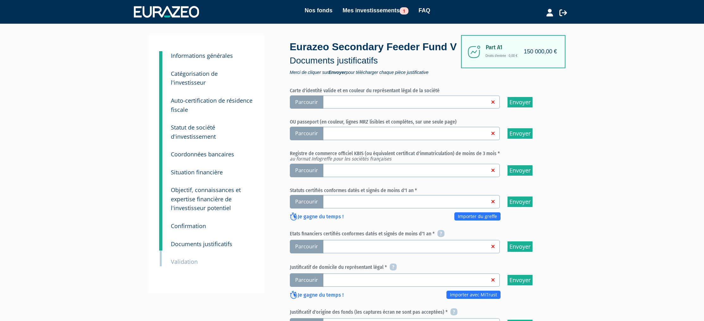
click at [309, 105] on span "Parcourir" at bounding box center [307, 103] width 34 height 14
click at [0, 0] on input "Parcourir" at bounding box center [0, 0] width 0 height 0
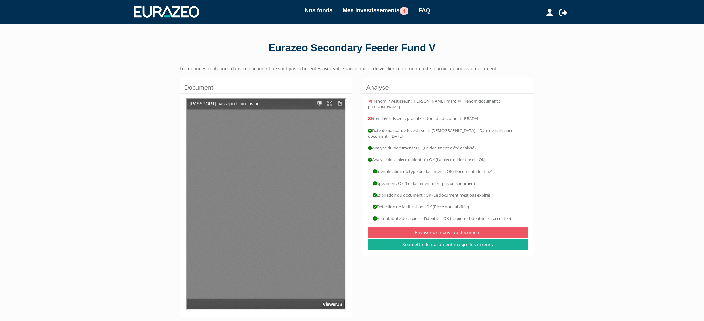
type input "1"
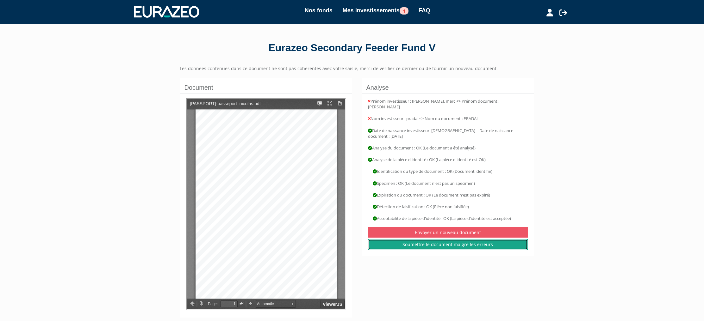
click at [443, 241] on link "Soumettre le document malgré les erreurs" at bounding box center [448, 244] width 160 height 11
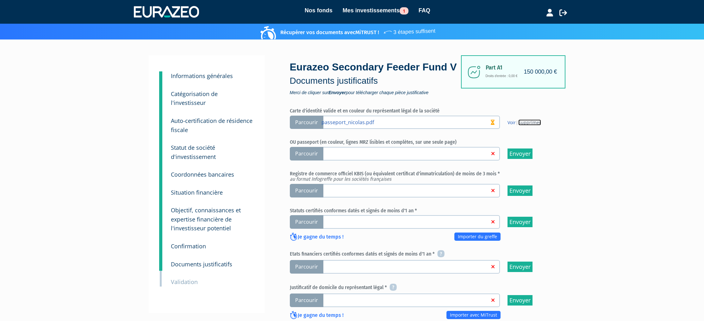
click at [528, 122] on link "Supprimer" at bounding box center [529, 123] width 23 height 6
click at [429, 154] on link at bounding box center [405, 153] width 168 height 6
click at [0, 0] on input "Parcourir" at bounding box center [0, 0] width 0 height 0
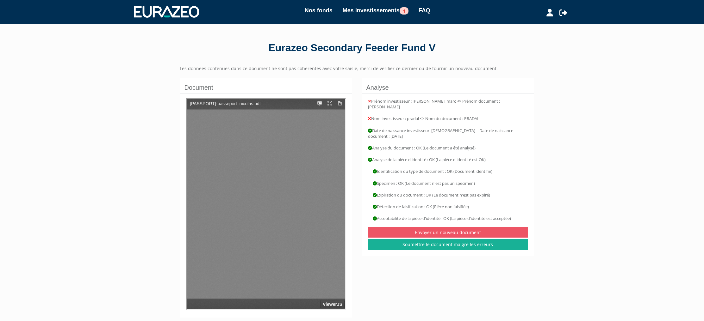
type input "1"
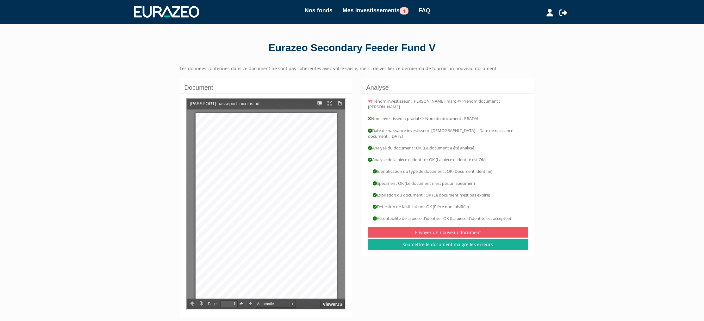
scroll to position [4, 0]
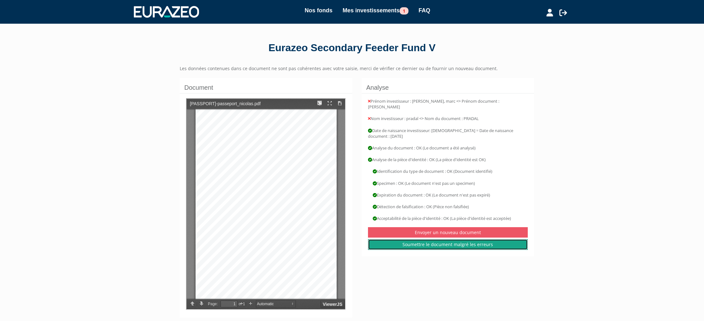
click at [447, 240] on link "Soumettre le document malgré les erreurs" at bounding box center [448, 244] width 160 height 11
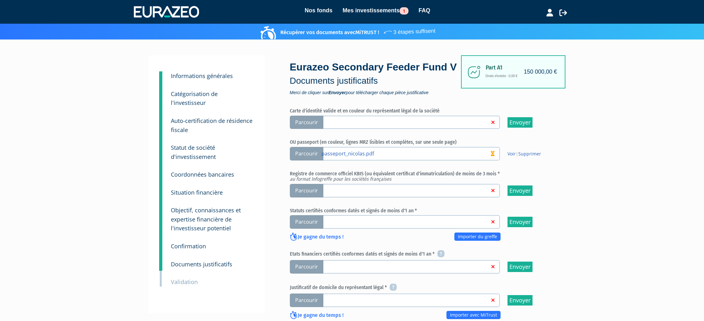
click at [391, 189] on link at bounding box center [405, 190] width 168 height 6
click at [0, 0] on input "Parcourir" at bounding box center [0, 0] width 0 height 0
click at [419, 189] on link at bounding box center [405, 190] width 168 height 6
click at [0, 0] on input "Parcourir" at bounding box center [0, 0] width 0 height 0
click at [475, 239] on link "Importer du greffe" at bounding box center [477, 237] width 46 height 8
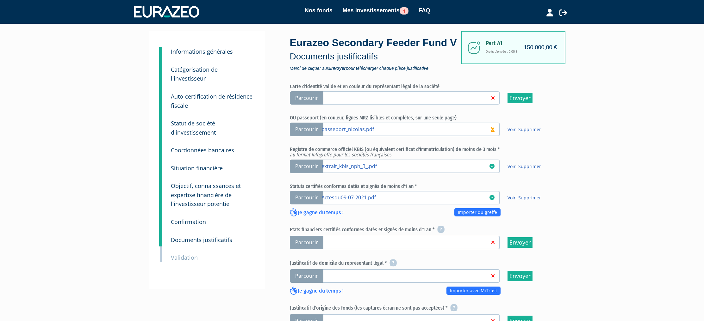
scroll to position [28, 0]
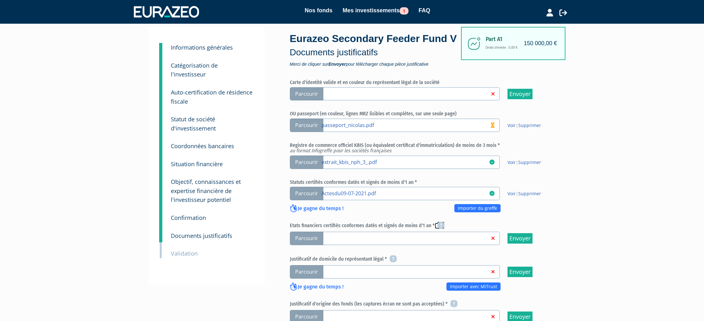
click at [439, 224] on icon at bounding box center [440, 226] width 7 height 8
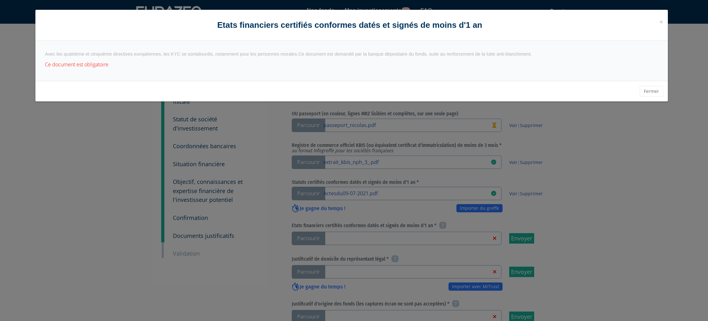
click at [269, 124] on div "× Fermer Etats financiers certifiés conformes datés et signés de moins d'1 an A…" at bounding box center [354, 160] width 708 height 321
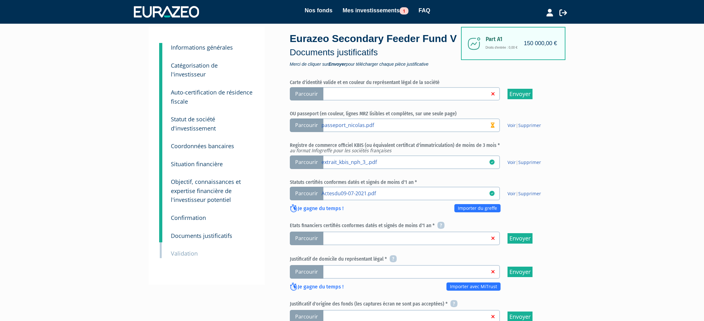
click at [343, 182] on h6 "Statuts certifiés conformes datés et signés de moins d'1 an *" at bounding box center [421, 183] width 263 height 6
click at [438, 226] on icon at bounding box center [440, 226] width 7 height 8
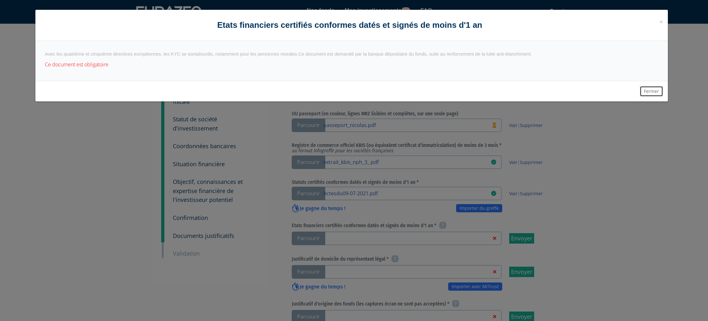
click at [656, 93] on button "Fermer" at bounding box center [651, 91] width 23 height 11
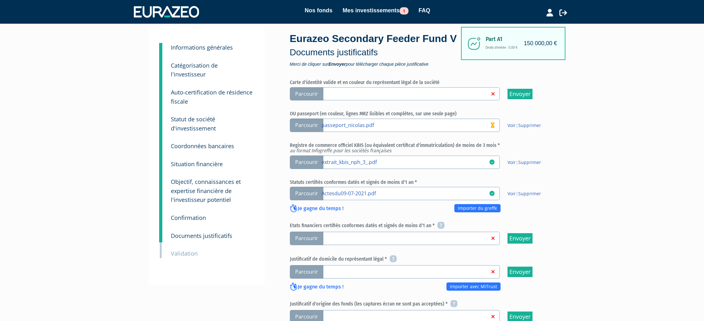
click at [362, 225] on h6 "Etats financiers certifiés conformes datés et signés de moins d'1 an *" at bounding box center [421, 226] width 263 height 8
copy h6 "Etats financiers certifiés conformes datés et signés de moins d'1 an *"
click at [276, 247] on div "1 Informations générales 2 Catégorisation de l'investisseur 3 Auto-certificatio…" at bounding box center [351, 236] width 397 height 419
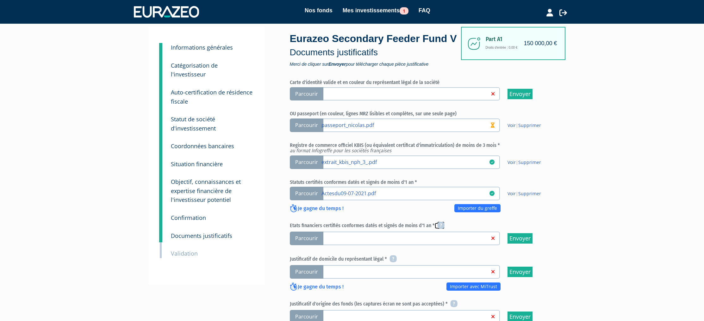
click at [442, 226] on icon at bounding box center [440, 226] width 7 height 8
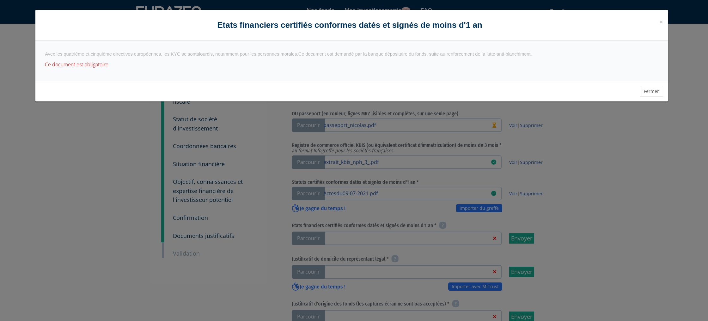
click at [281, 54] on span ", notamment pour les personnes morales." at bounding box center [255, 54] width 85 height 5
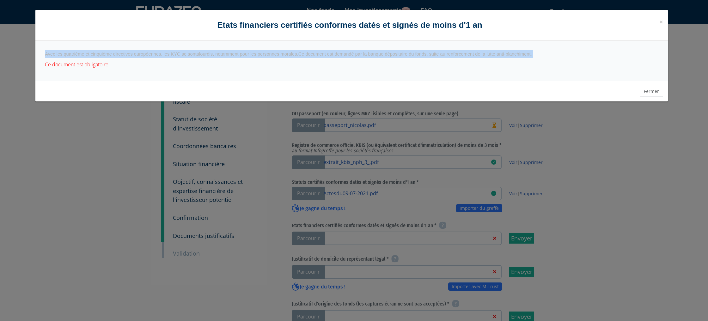
click at [281, 54] on span ", notamment pour les personnes morales." at bounding box center [255, 54] width 85 height 5
copy div "Avec les quatrième et cinquième directives européennes, les KYC se sont alourdi…"
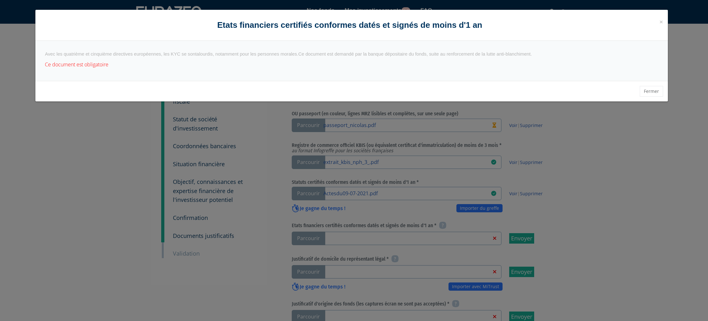
click at [245, 176] on div "× Fermer Etats financiers certifiés conformes datés et signés de moins d'1 an A…" at bounding box center [354, 160] width 708 height 321
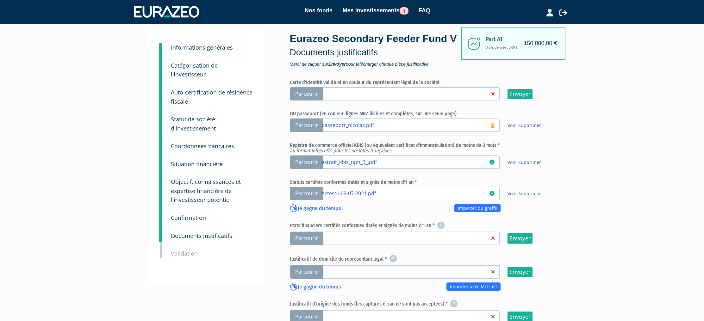
click at [362, 240] on link at bounding box center [405, 238] width 168 height 6
click at [0, 0] on input "Parcourir" at bounding box center [0, 0] width 0 height 0
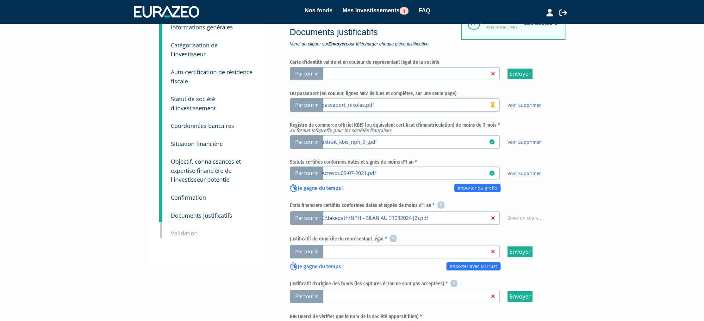
scroll to position [53, 0]
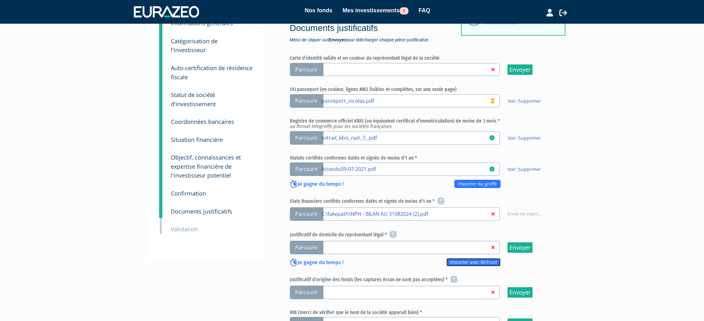
click at [462, 263] on link "Importer avec MiTrust" at bounding box center [473, 262] width 54 height 8
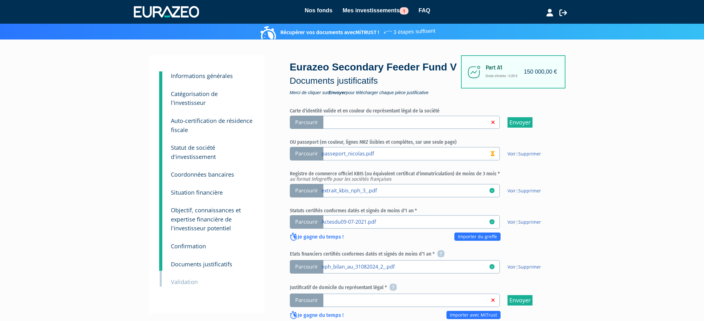
scroll to position [12, 0]
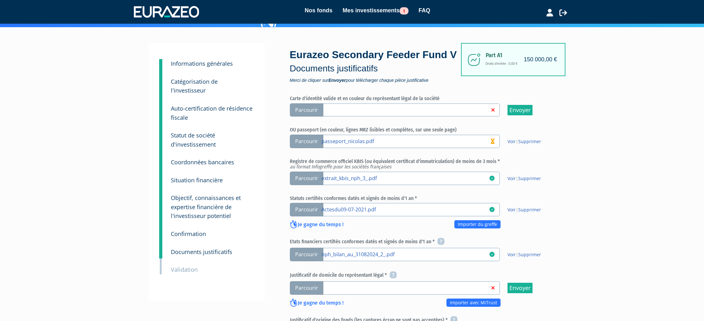
click at [392, 287] on link at bounding box center [405, 288] width 168 height 6
click at [0, 0] on input "Parcourir" at bounding box center [0, 0] width 0 height 0
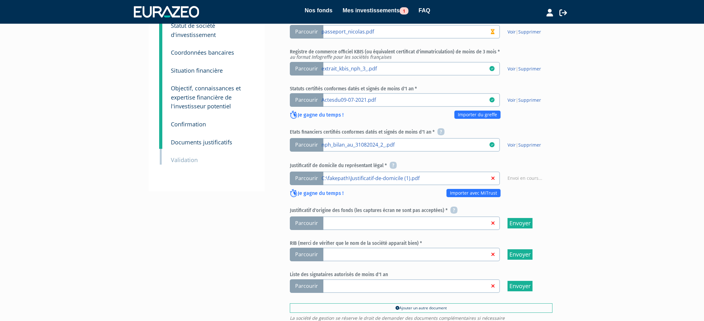
scroll to position [126, 0]
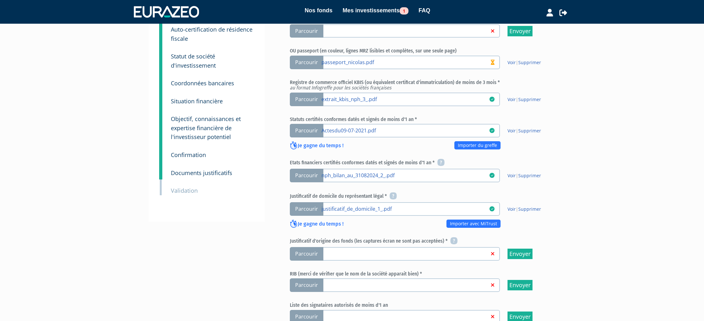
scroll to position [150, 0]
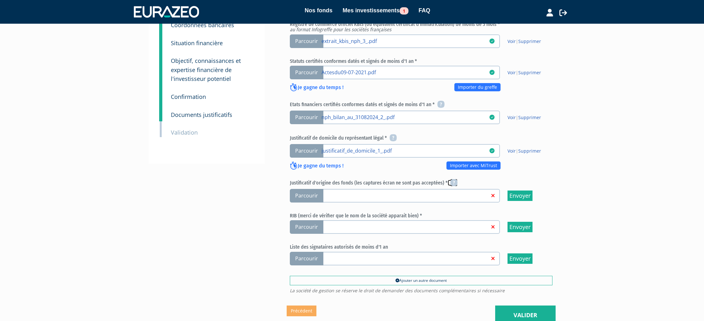
click at [453, 182] on icon at bounding box center [453, 183] width 7 height 8
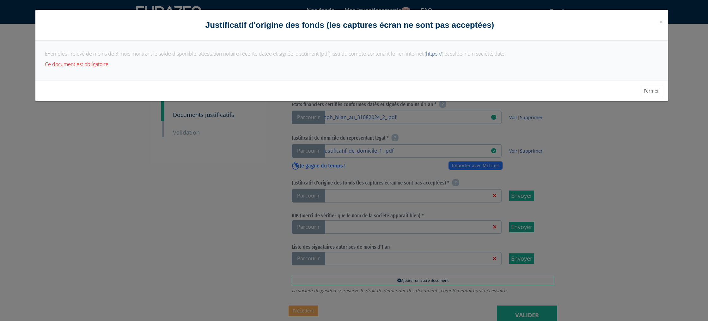
click at [237, 188] on div "× Fermer Justificatif d'origine des fonds (les captures écran ne sont pas accep…" at bounding box center [354, 160] width 708 height 321
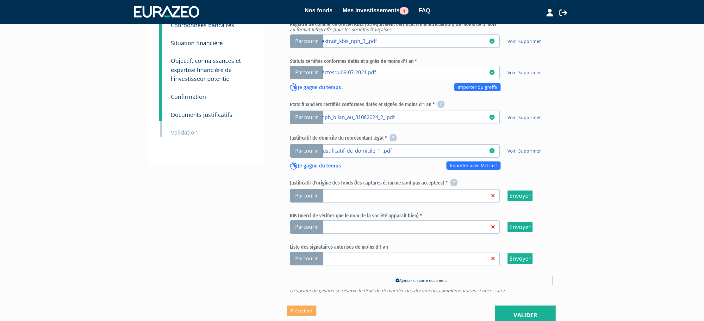
click at [462, 201] on label "Parcourir" at bounding box center [395, 196] width 210 height 14
click at [0, 0] on input "Parcourir" at bounding box center [0, 0] width 0 height 0
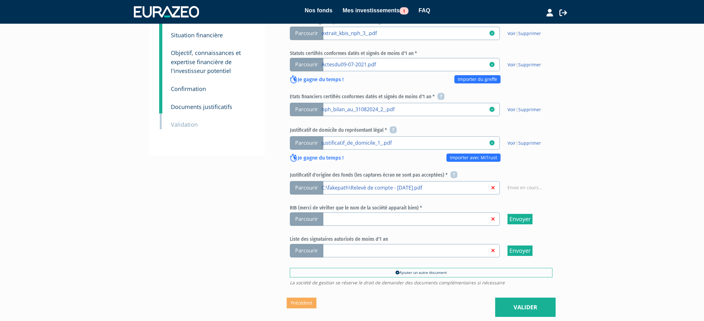
scroll to position [162, 0]
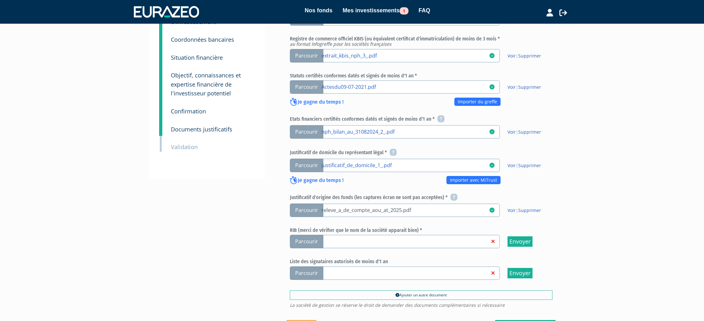
click at [448, 210] on link "releve_a_de_compte_aou_at_2025.pdf" at bounding box center [405, 210] width 168 height 6
click at [0, 0] on input "Parcourir releve_a_de_compte_aou_at_2025.pdf" at bounding box center [0, 0] width 0 height 0
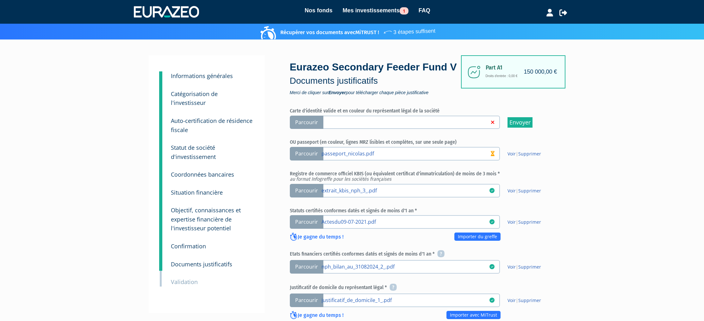
scroll to position [215, 0]
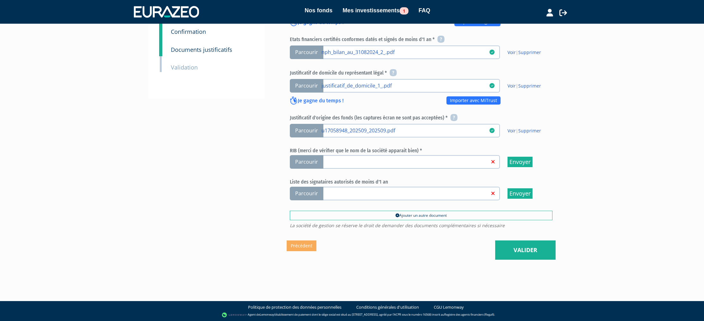
click at [310, 130] on span "Parcourir" at bounding box center [307, 131] width 34 height 14
click at [0, 0] on input "Parcourir u17058948_202509_202509.pdf" at bounding box center [0, 0] width 0 height 0
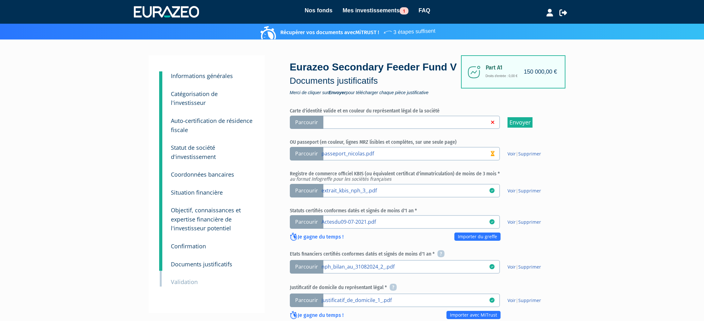
scroll to position [191, 0]
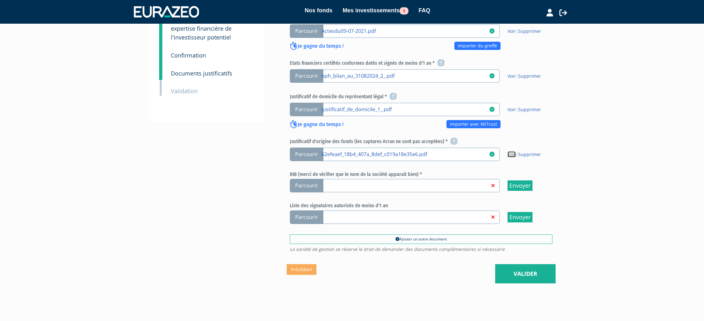
click at [513, 155] on link "Voir" at bounding box center [511, 154] width 8 height 6
click at [369, 184] on link at bounding box center [405, 185] width 168 height 6
click at [0, 0] on input "Parcourir" at bounding box center [0, 0] width 0 height 0
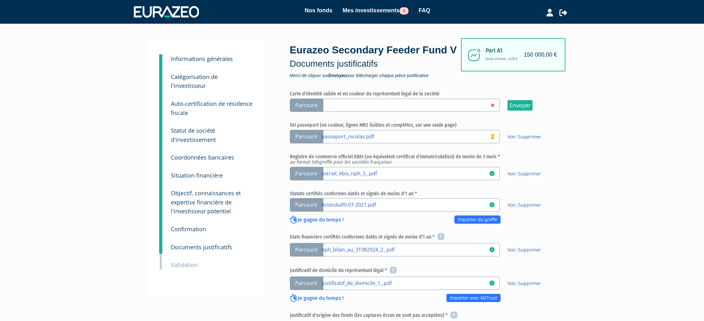
scroll to position [192, 0]
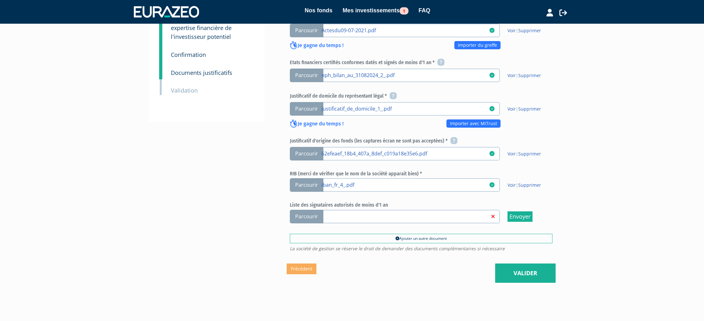
click at [326, 204] on h6 "Liste des signataires autorisés de moins d'1 an" at bounding box center [421, 205] width 263 height 6
copy div "Liste des signataires autorisés de moins d'1 an"
click at [383, 216] on link at bounding box center [405, 216] width 168 height 6
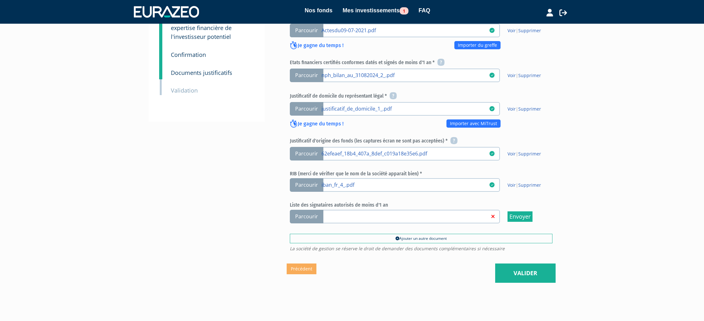
click at [0, 0] on input "Parcourir" at bounding box center [0, 0] width 0 height 0
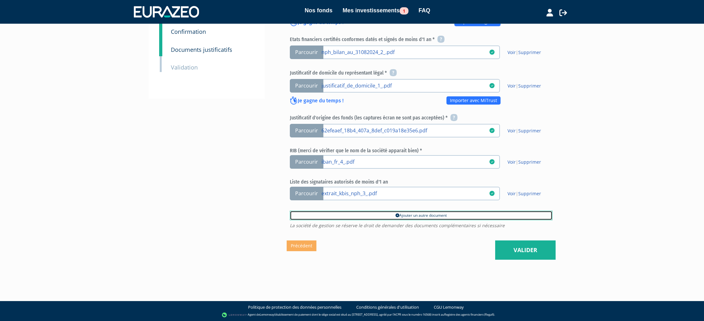
click at [434, 217] on link "Ajouter un autre document" at bounding box center [421, 215] width 263 height 9
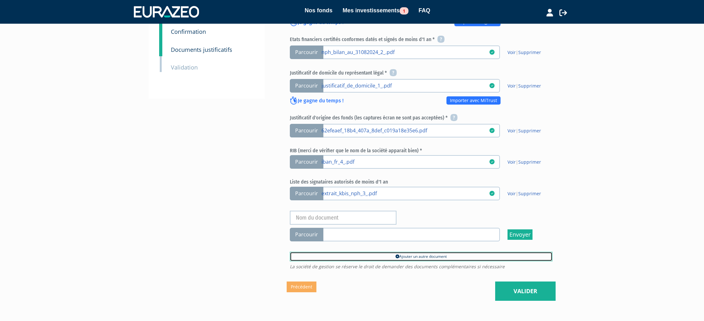
click at [410, 256] on link "Ajouter un autre document" at bounding box center [421, 256] width 263 height 9
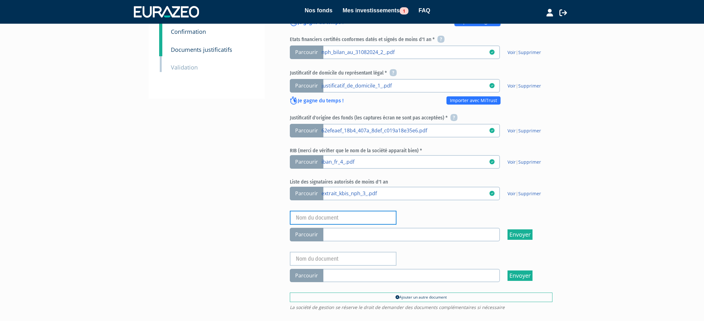
click at [352, 219] on input "text" at bounding box center [343, 218] width 107 height 14
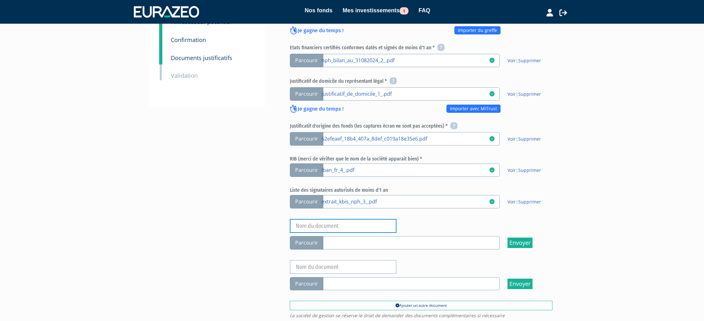
scroll to position [211, 0]
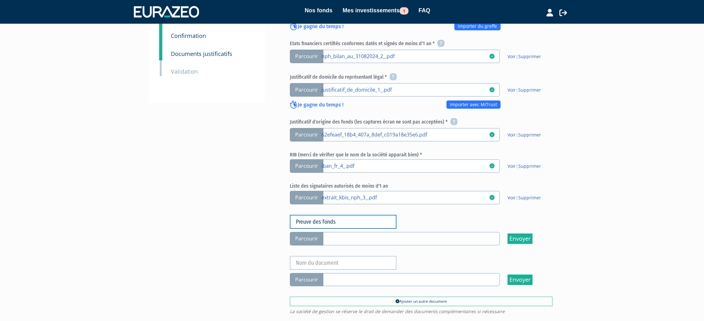
click at [341, 220] on input "Preuve des fonds" at bounding box center [343, 222] width 107 height 14
type input "Preuve des fonds"
click at [416, 237] on link at bounding box center [405, 238] width 168 height 6
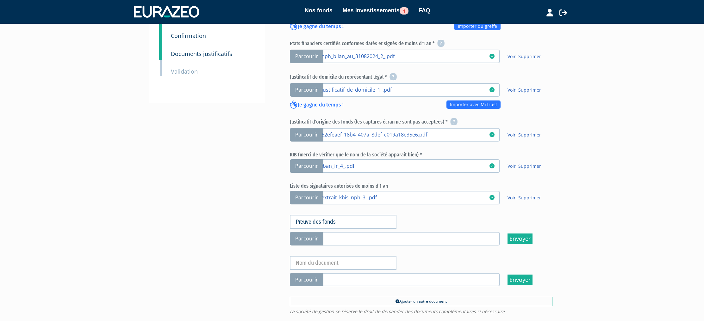
click at [0, 0] on input "Parcourir" at bounding box center [0, 0] width 0 height 0
click at [336, 262] on input "text" at bounding box center [343, 263] width 107 height 14
paste input "Preuve des fonds"
type input "Preuve des fonds"
click at [311, 284] on span "Parcourir" at bounding box center [307, 280] width 34 height 14
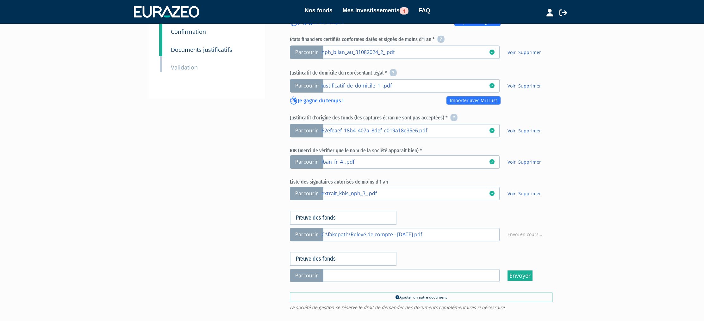
scroll to position [219, 0]
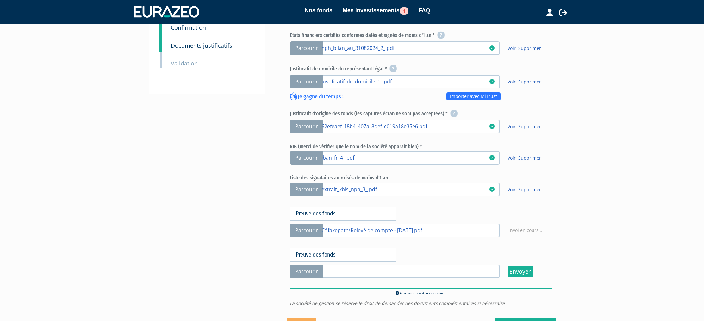
click at [312, 276] on span "Parcourir" at bounding box center [307, 272] width 34 height 14
click at [369, 270] on link at bounding box center [405, 271] width 168 height 6
click at [233, 230] on div "1 Informations générales 2 Catégorisation de l'investisseur 3 Auto-certificatio…" at bounding box center [351, 87] width 397 height 502
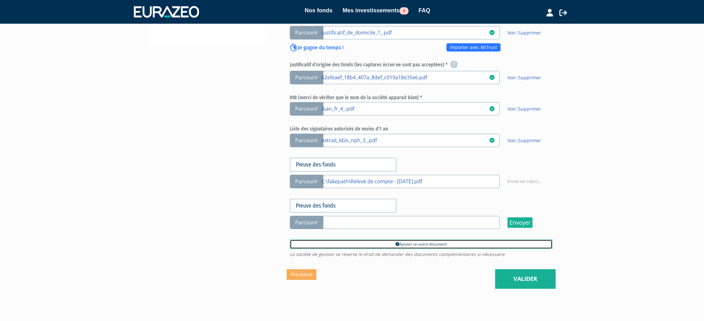
click at [366, 243] on link "Ajouter un autre document" at bounding box center [421, 244] width 263 height 9
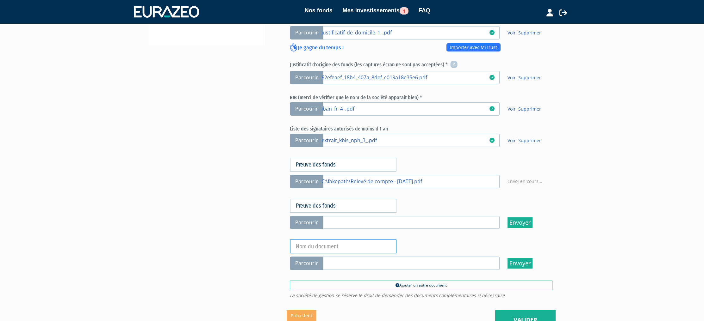
click at [343, 244] on input "text" at bounding box center [343, 247] width 107 height 14
paste input "Preuve des fonds"
type input "Preuve des fonds"
click at [301, 266] on span "Parcourir" at bounding box center [307, 264] width 34 height 14
click at [0, 0] on input "Parcourir" at bounding box center [0, 0] width 0 height 0
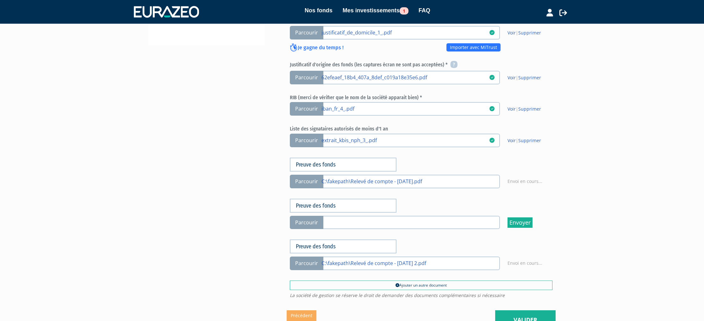
click at [315, 223] on span "Parcourir" at bounding box center [307, 223] width 34 height 14
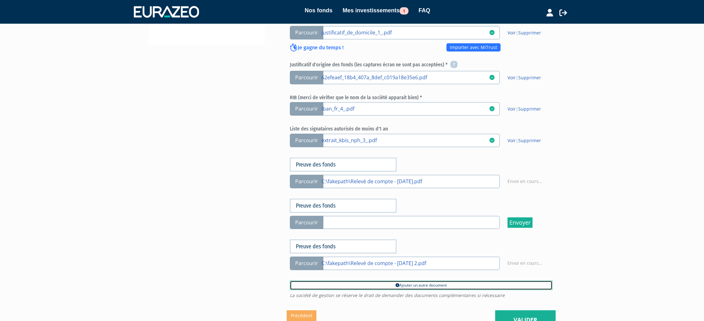
click at [341, 284] on link "Ajouter un autre document" at bounding box center [421, 285] width 263 height 9
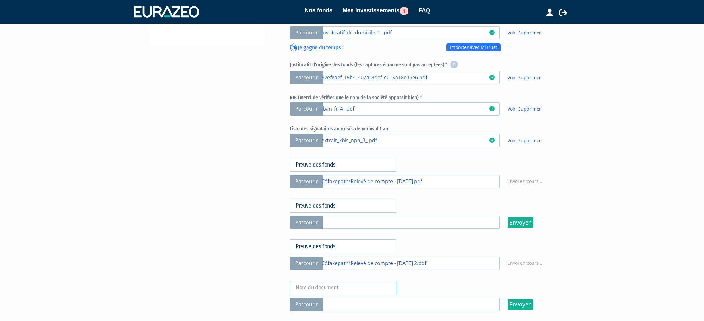
click at [328, 288] on input "text" at bounding box center [343, 288] width 107 height 14
paste input "Preuve des fonds"
type input "Preuve des fonds"
click at [309, 304] on span "Parcourir" at bounding box center [307, 305] width 34 height 14
click at [0, 0] on input "Parcourir" at bounding box center [0, 0] width 0 height 0
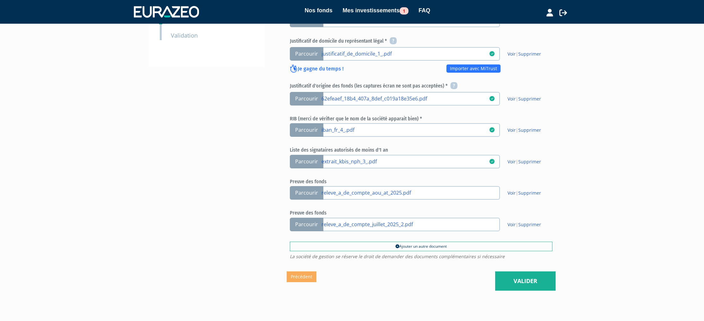
scroll to position [243, 0]
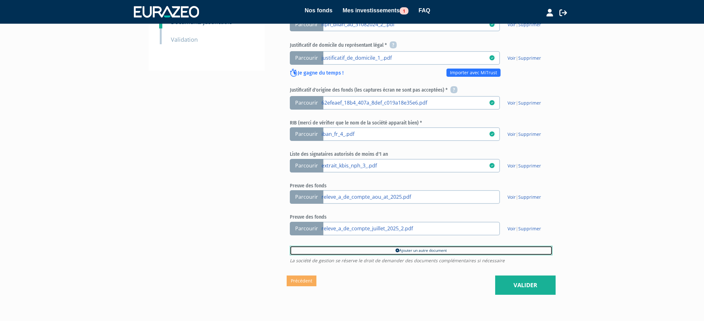
click at [378, 251] on link "Ajouter un autre document" at bounding box center [421, 250] width 263 height 9
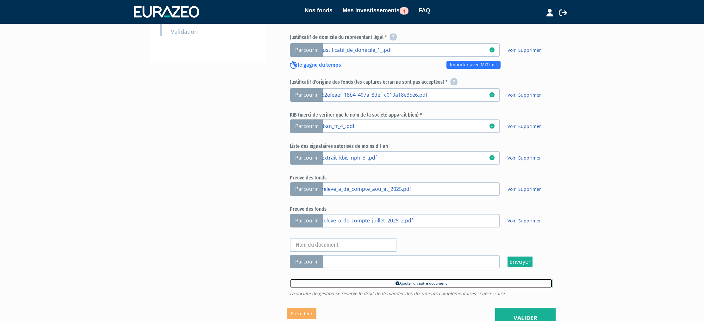
scroll to position [255, 0]
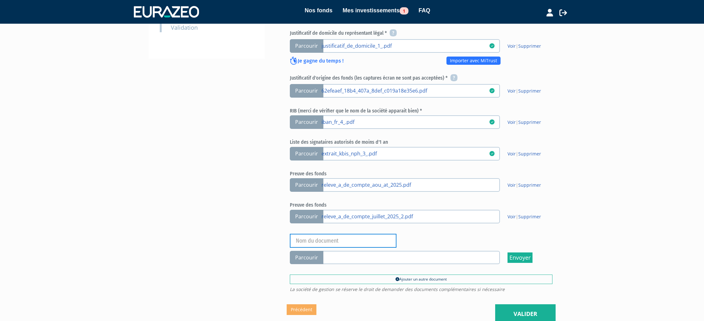
click at [358, 242] on input "text" at bounding box center [343, 241] width 107 height 14
paste input "Preuve des fonds"
type input "Preuve des fonds"
click at [318, 256] on span "Parcourir" at bounding box center [307, 258] width 34 height 14
click at [0, 0] on input "Parcourir" at bounding box center [0, 0] width 0 height 0
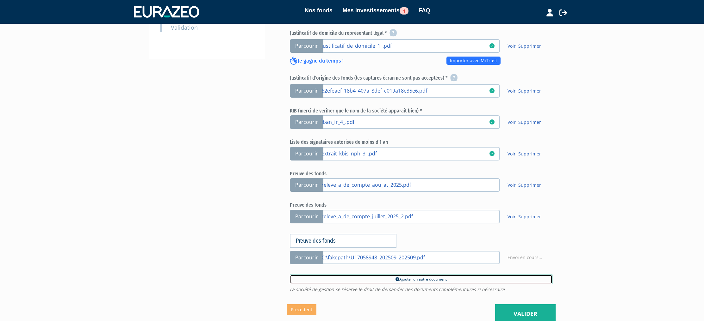
click at [337, 279] on link "Ajouter un autre document" at bounding box center [421, 279] width 263 height 9
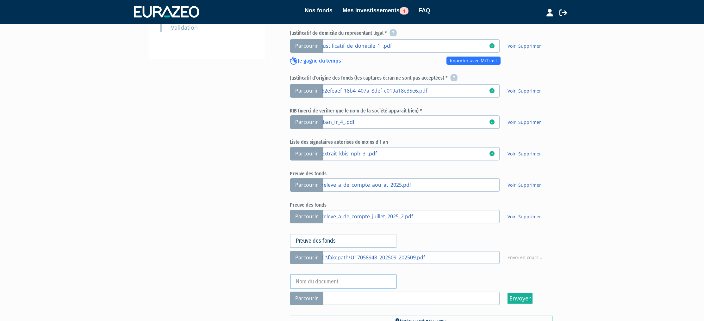
click at [323, 280] on input "text" at bounding box center [343, 282] width 107 height 14
paste input "Preuve des fonds"
type input "Preuve des fonds"
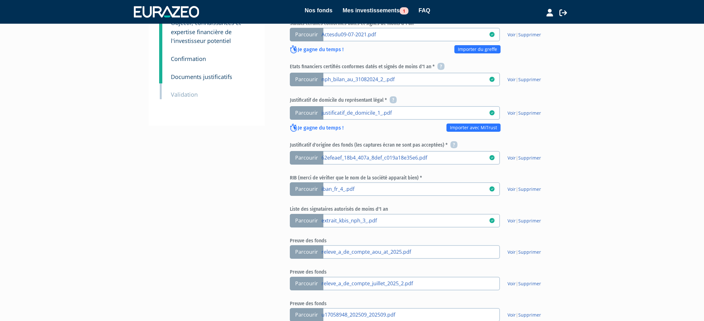
scroll to position [246, 0]
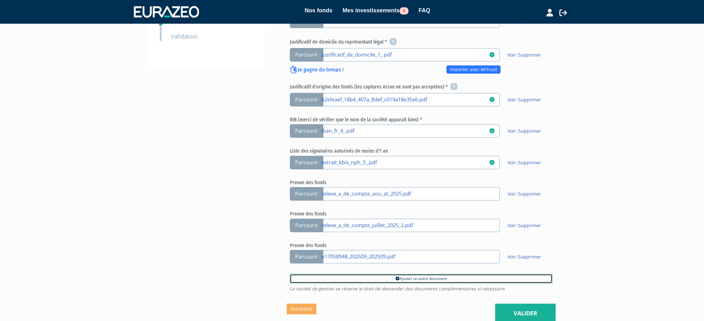
click at [367, 277] on link "Ajouter un autre document" at bounding box center [421, 278] width 263 height 9
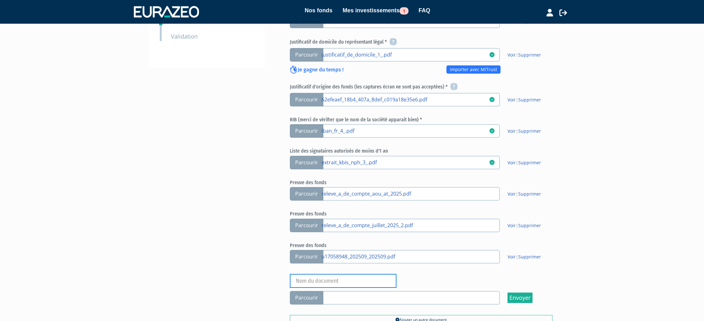
click at [336, 285] on input "text" at bounding box center [343, 281] width 107 height 14
paste input "Preuve des fonds"
type input "Preuve des fonds"
click at [312, 298] on span "Parcourir" at bounding box center [307, 298] width 34 height 14
click at [0, 0] on input "Parcourir" at bounding box center [0, 0] width 0 height 0
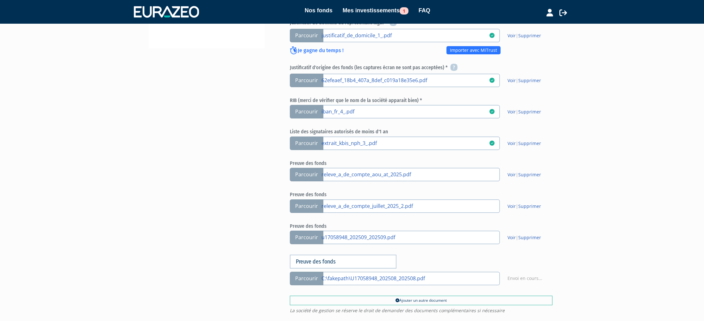
scroll to position [299, 0]
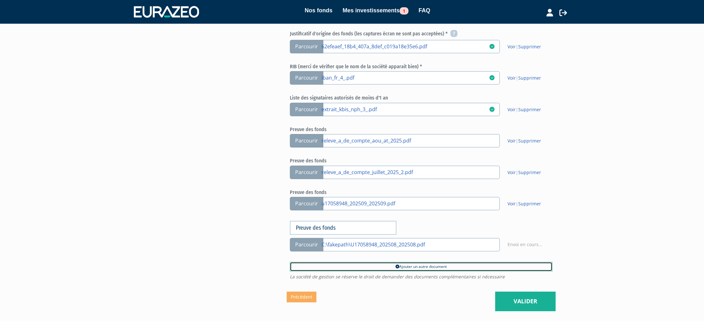
click at [346, 265] on link "Ajouter un autre document" at bounding box center [421, 266] width 263 height 9
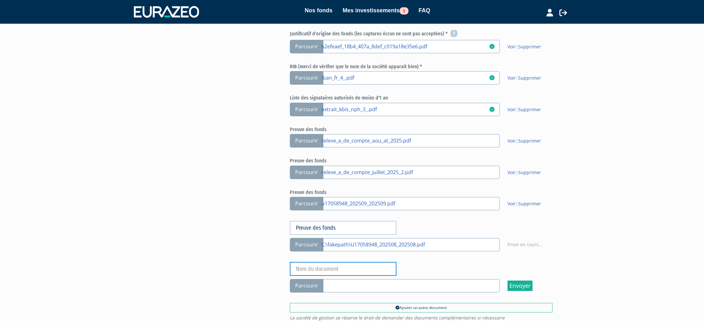
click at [322, 270] on input "text" at bounding box center [343, 269] width 107 height 14
paste input "Preuve des fonds"
type input "Preuve des fonds"
click at [300, 291] on span "Parcourir" at bounding box center [307, 286] width 34 height 14
click at [0, 0] on input "Parcourir" at bounding box center [0, 0] width 0 height 0
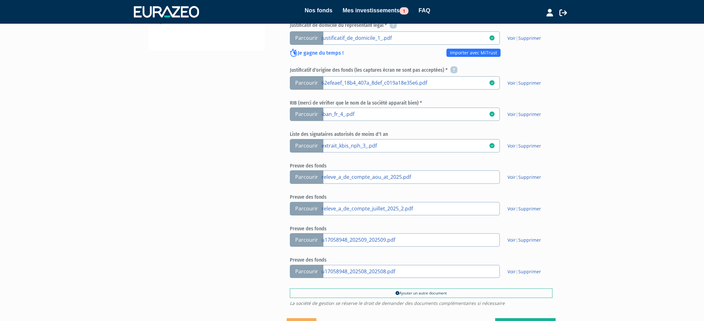
scroll to position [276, 0]
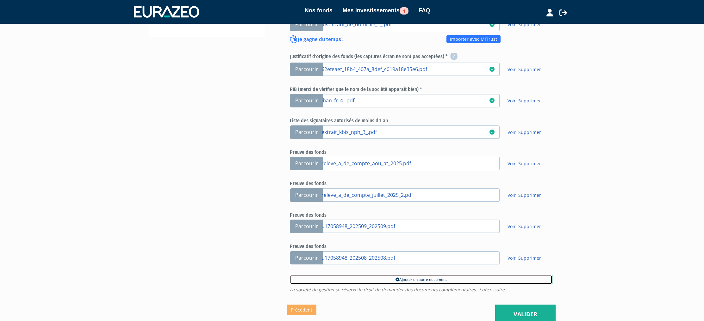
click at [374, 278] on link "Ajouter un autre document" at bounding box center [421, 279] width 263 height 9
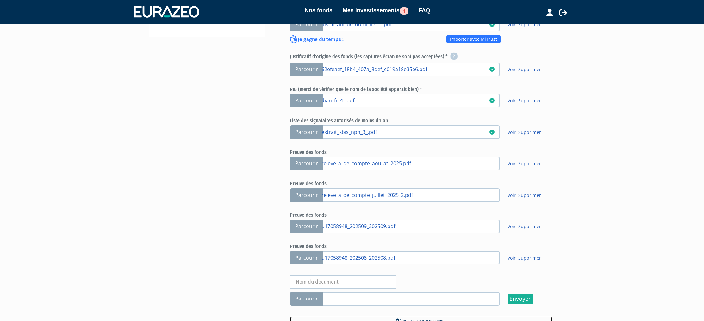
scroll to position [284, 0]
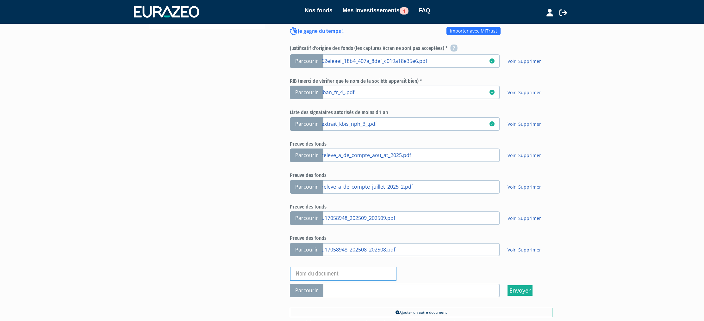
click at [330, 270] on input "text" at bounding box center [343, 274] width 107 height 14
paste input "Preuve des fonds"
type input "Preuve des fonds"
click at [305, 293] on span "Parcourir" at bounding box center [307, 291] width 34 height 14
click at [0, 0] on input "Parcourir" at bounding box center [0, 0] width 0 height 0
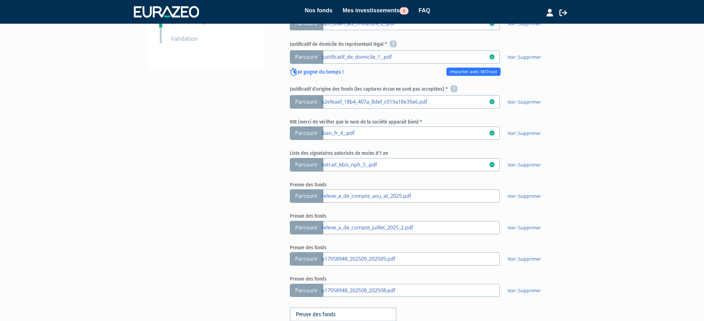
scroll to position [382, 0]
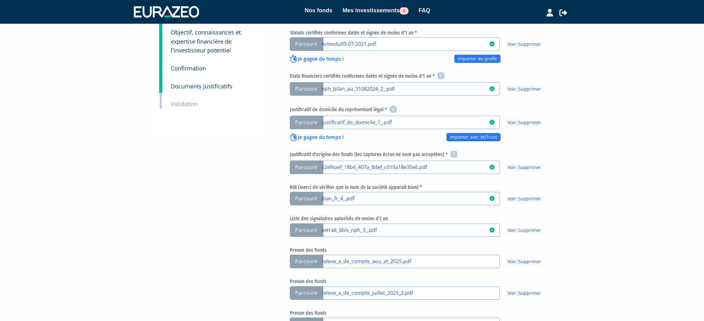
scroll to position [353, 0]
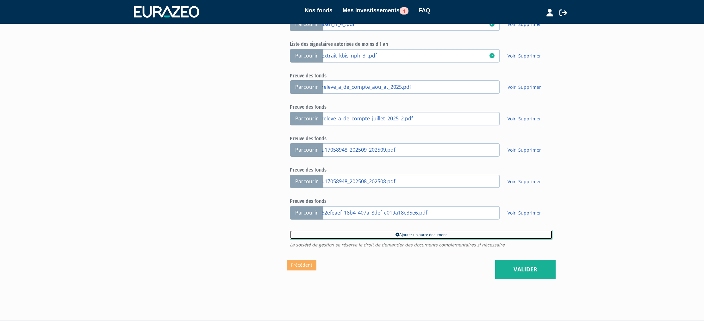
click at [334, 238] on link "Ajouter un autre document" at bounding box center [421, 234] width 263 height 9
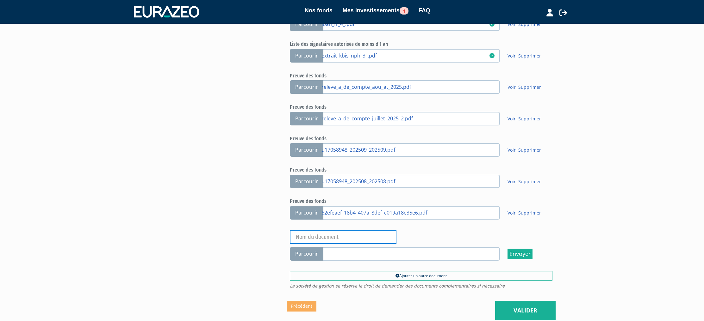
click at [335, 235] on input "text" at bounding box center [343, 237] width 107 height 14
paste input "Preuve des fonds"
type input "Preuve des fonds"
click at [334, 256] on label "Parcourir" at bounding box center [395, 254] width 210 height 14
click at [0, 0] on input "Parcourir" at bounding box center [0, 0] width 0 height 0
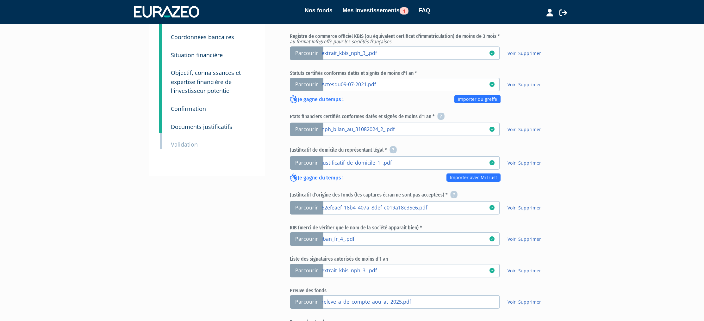
scroll to position [404, 0]
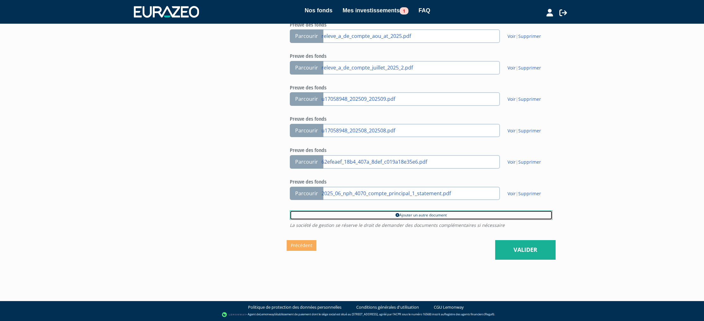
click at [426, 218] on link "Ajouter un autre document" at bounding box center [421, 215] width 263 height 9
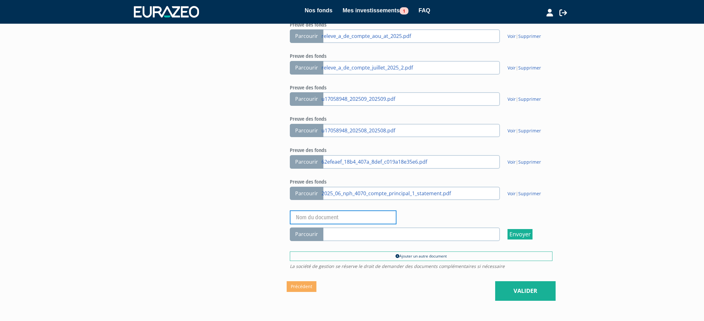
click at [359, 214] on input "text" at bounding box center [343, 218] width 107 height 14
paste input "Preuve des fonds"
type input "Preuve des fonds"
click at [313, 235] on span "Parcourir" at bounding box center [307, 235] width 34 height 14
click at [0, 0] on input "Parcourir" at bounding box center [0, 0] width 0 height 0
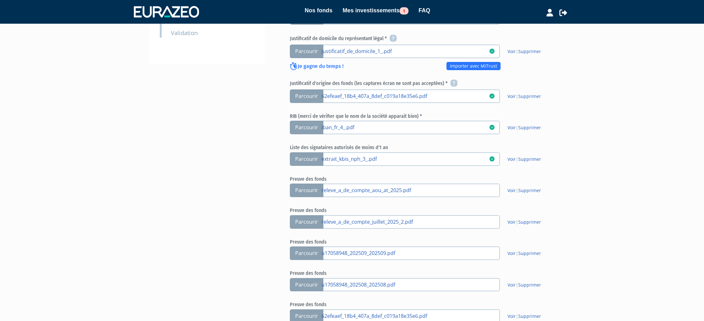
scroll to position [435, 0]
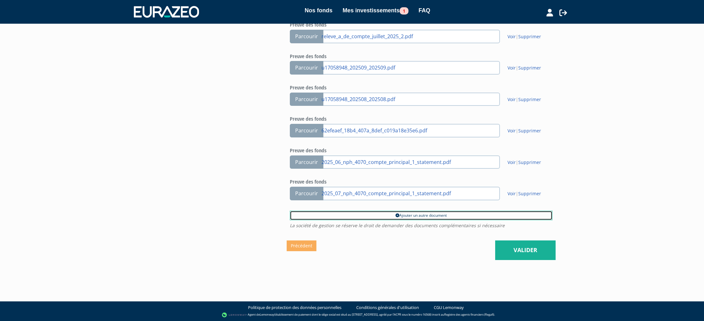
click at [356, 217] on link "Ajouter un autre document" at bounding box center [421, 215] width 263 height 9
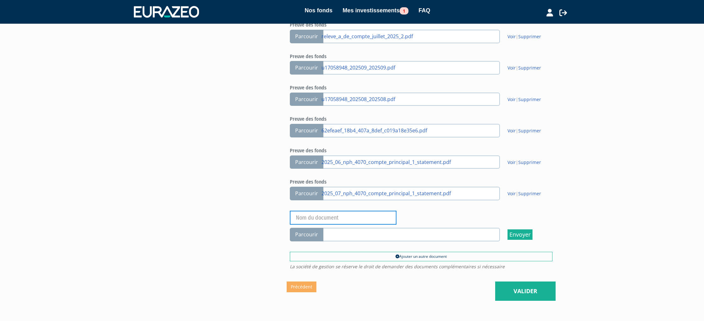
click at [334, 222] on input "text" at bounding box center [343, 218] width 107 height 14
paste input "Preuve des fonds"
type input "Preuve des fonds"
click at [317, 237] on span "Parcourir" at bounding box center [307, 235] width 34 height 14
click at [0, 0] on input "Parcourir" at bounding box center [0, 0] width 0 height 0
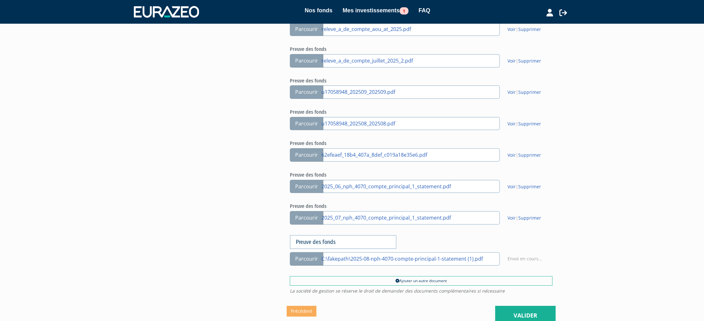
scroll to position [407, 0]
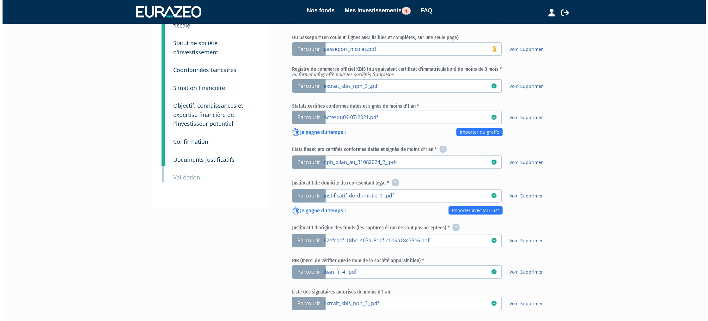
scroll to position [466, 0]
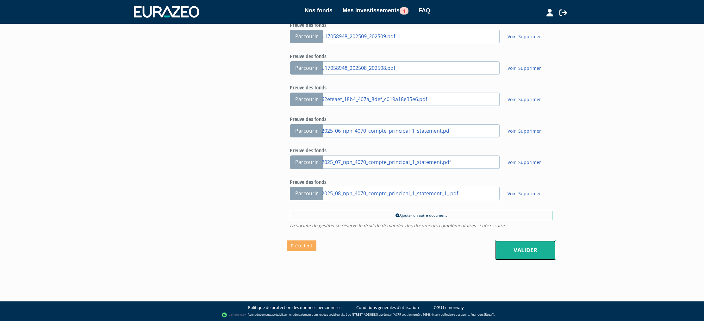
click at [525, 251] on link "Valider" at bounding box center [525, 251] width 60 height 20
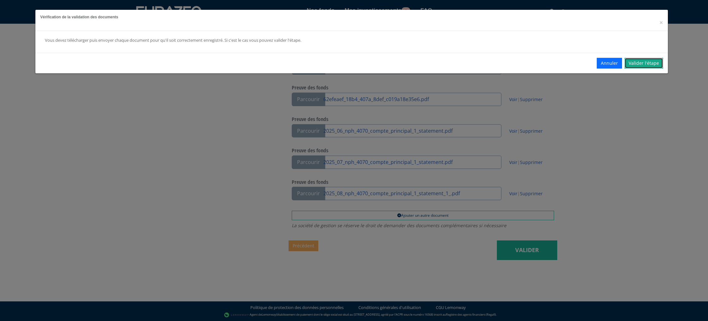
click at [652, 63] on link "Valider l'étape" at bounding box center [644, 63] width 39 height 11
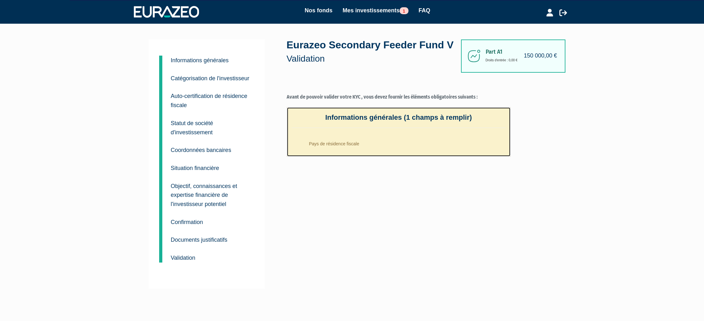
click at [356, 144] on li "Pays de résidence fiscale" at bounding box center [404, 142] width 201 height 16
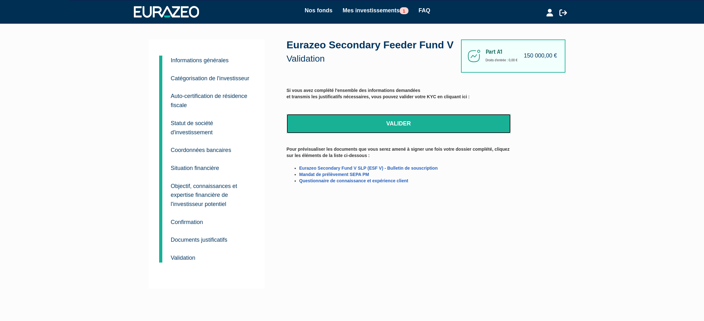
click at [434, 125] on link "Valider" at bounding box center [399, 124] width 224 height 20
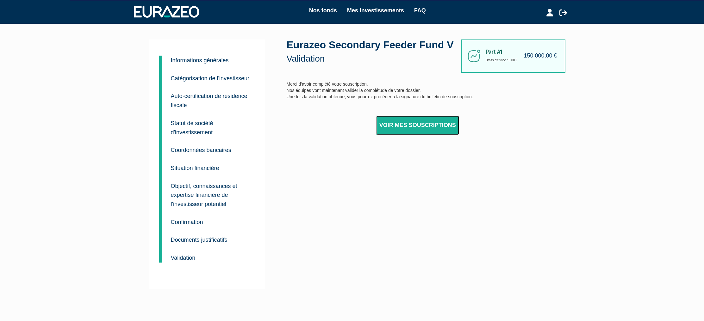
click at [436, 120] on link "Voir mes souscriptions" at bounding box center [417, 126] width 83 height 20
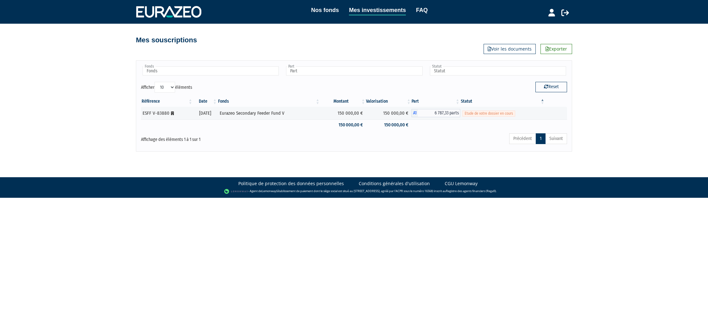
click at [440, 164] on body "Nos fonds Mes investissements FAQ Déconnexion Nos fonds Mes investissements FAQ" at bounding box center [354, 99] width 708 height 198
